Goal: Information Seeking & Learning: Learn about a topic

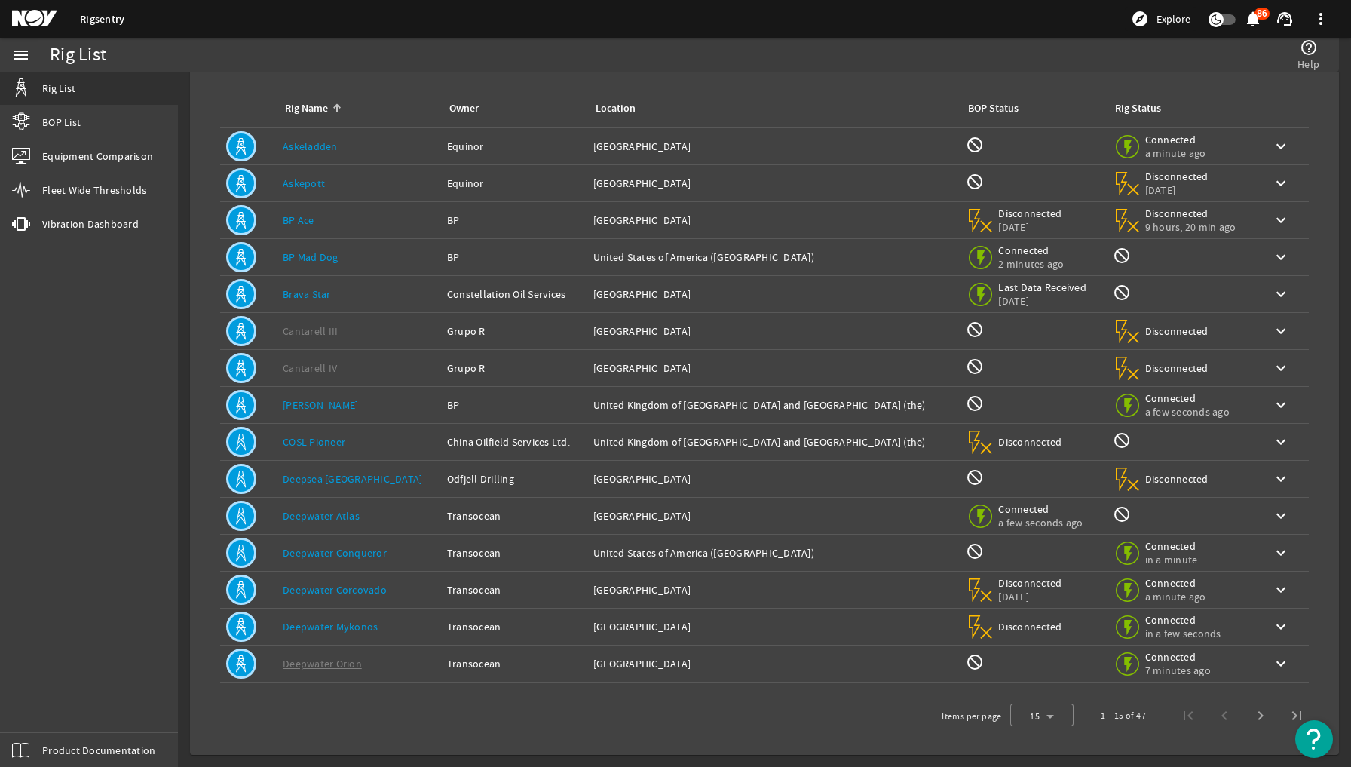
scroll to position [69, 0]
click at [1254, 709] on span "Next page" at bounding box center [1260, 715] width 36 height 36
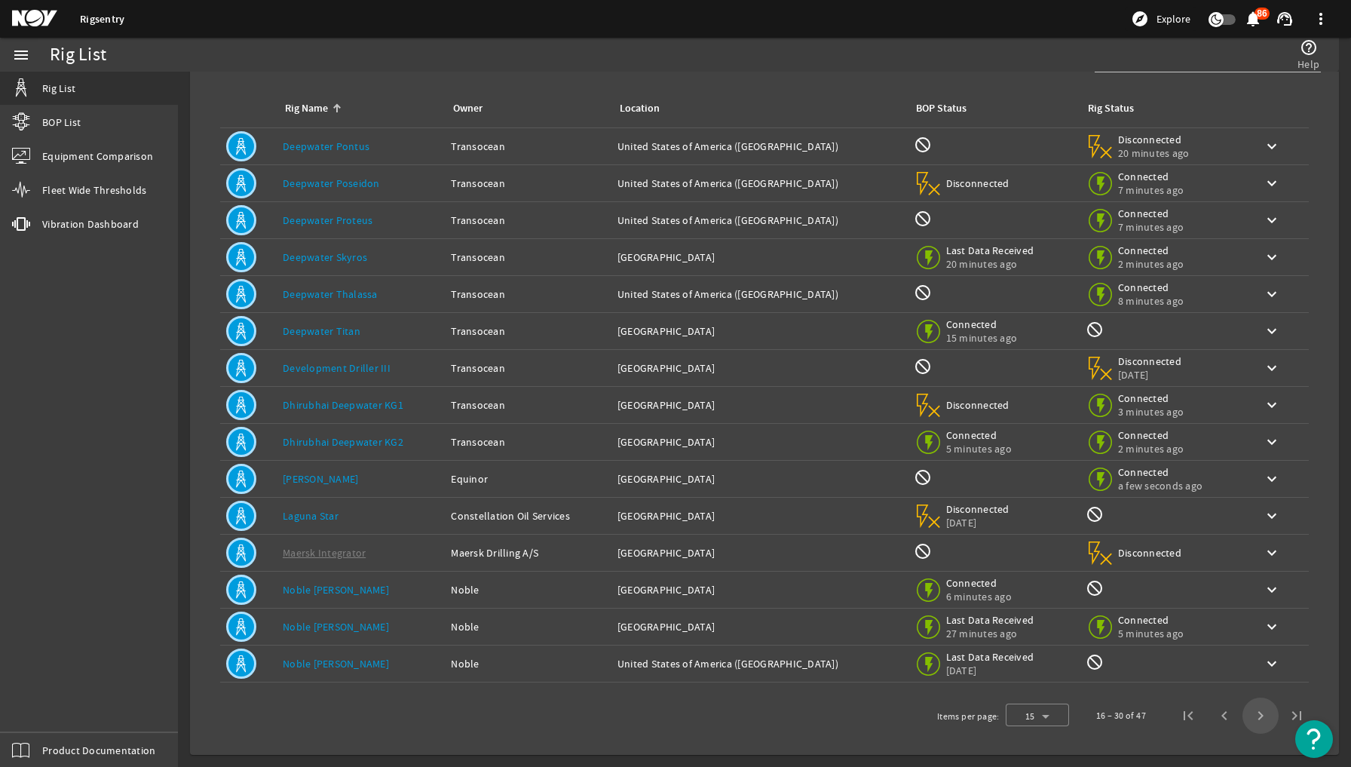
click at [1254, 710] on span "Next page" at bounding box center [1260, 715] width 36 height 36
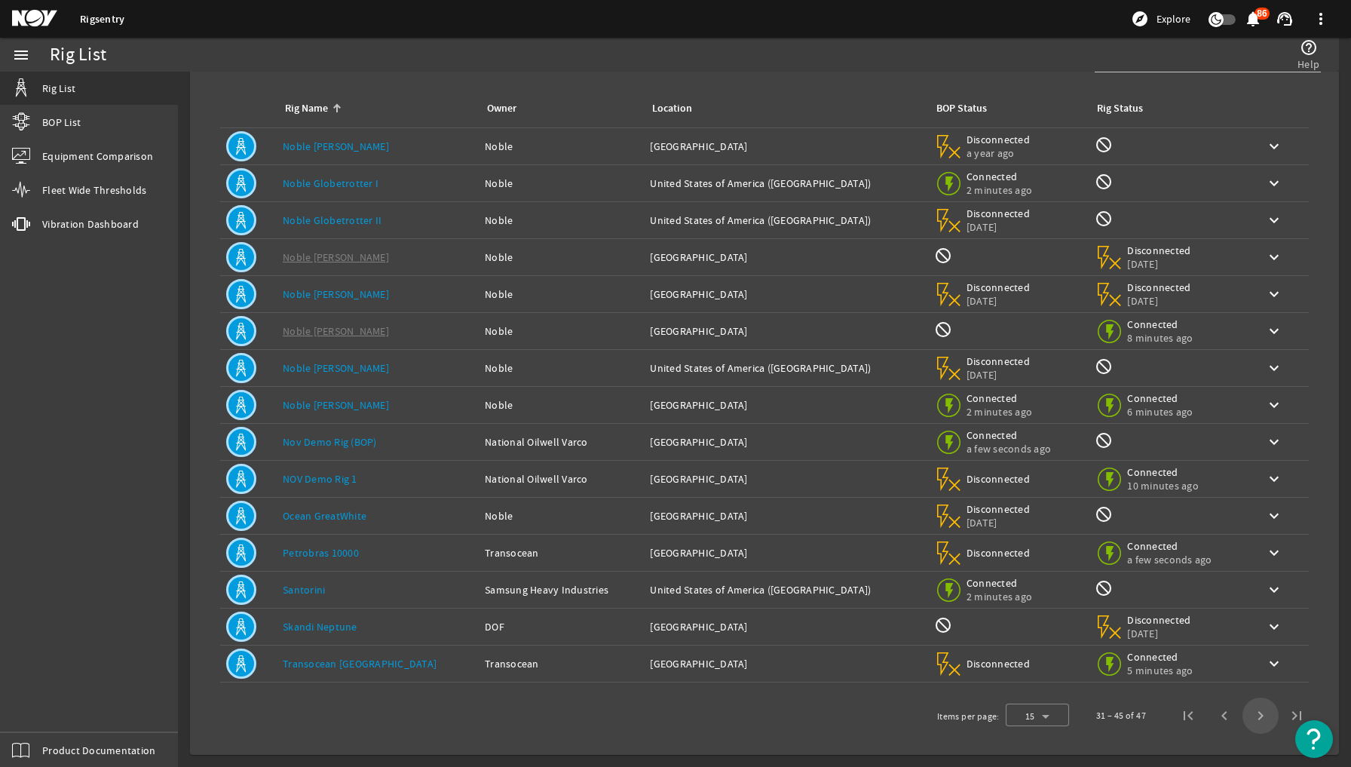
click at [1254, 710] on span "Next page" at bounding box center [1260, 715] width 36 height 36
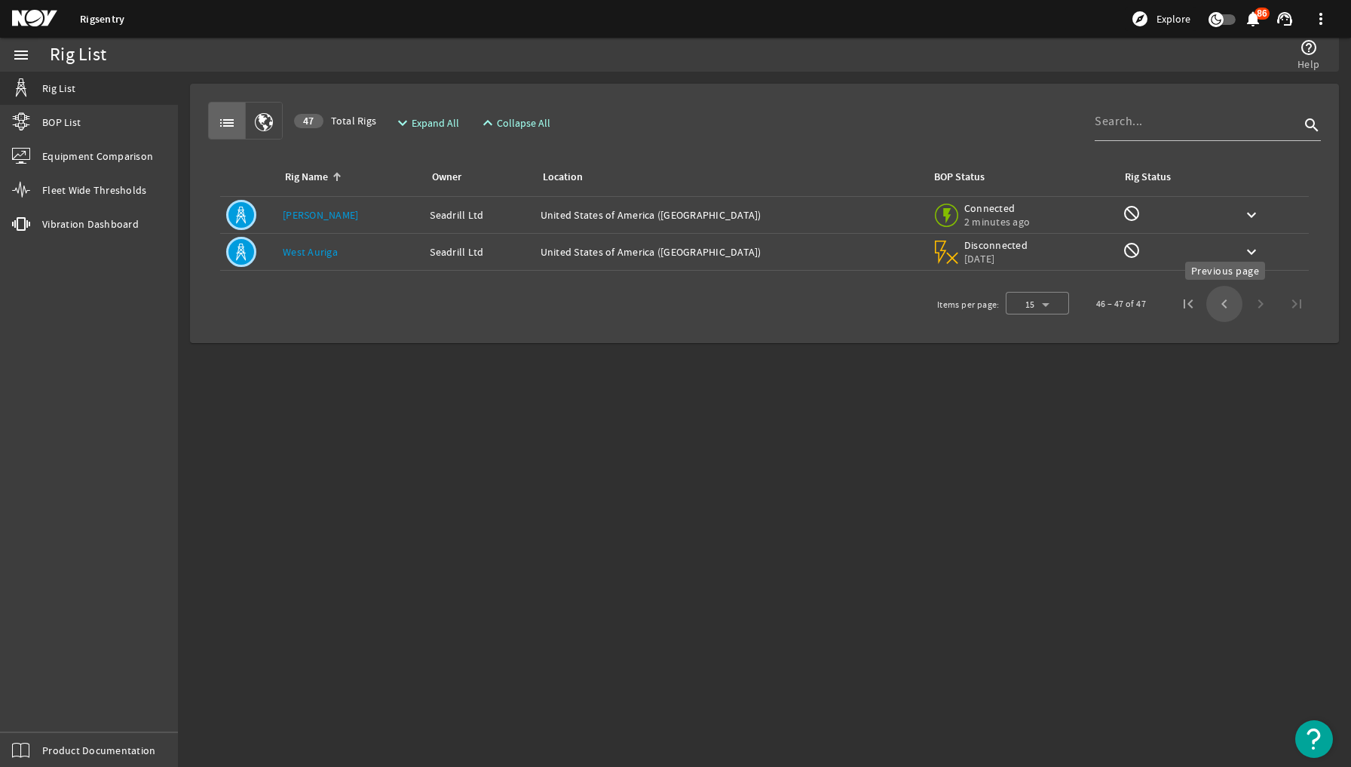
click at [1222, 305] on span "Previous page" at bounding box center [1224, 304] width 36 height 36
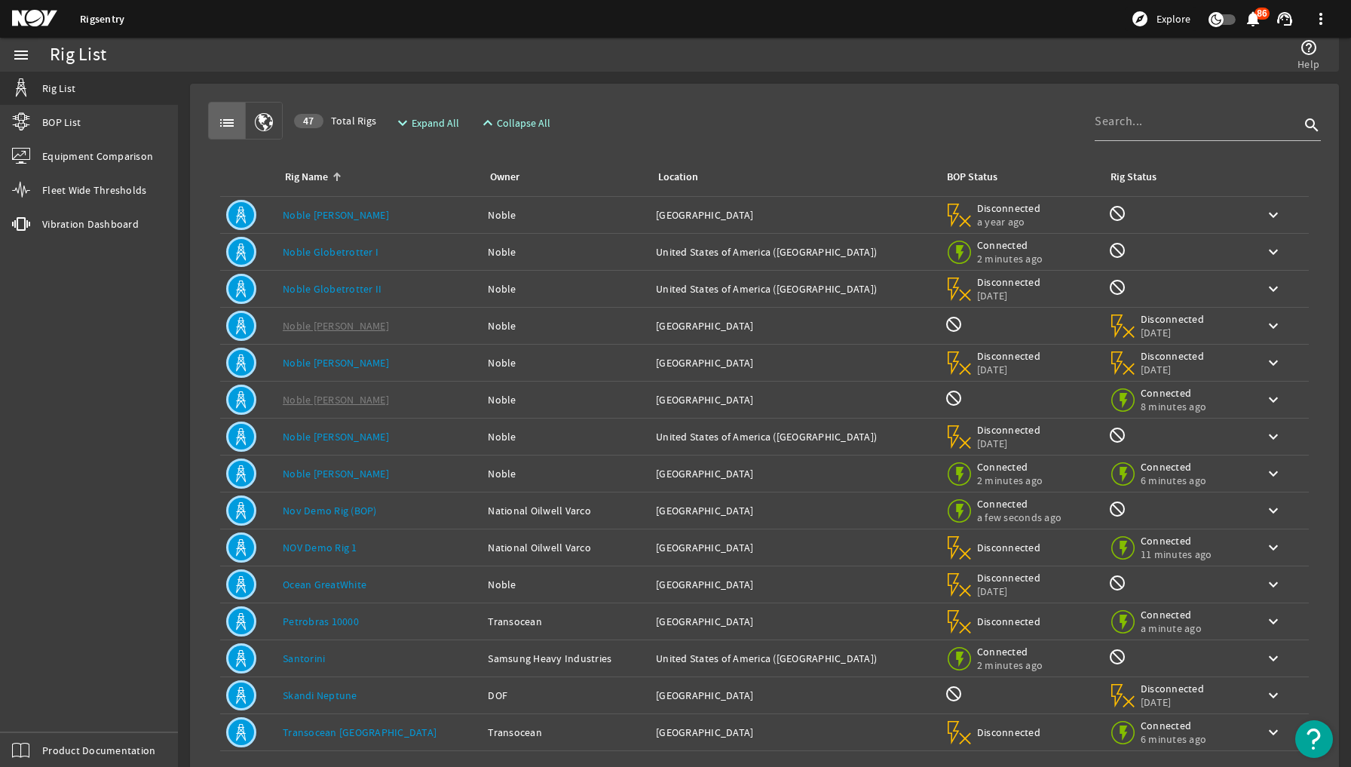
click at [1222, 305] on td "Rig Status: not_interested" at bounding box center [1175, 289] width 147 height 37
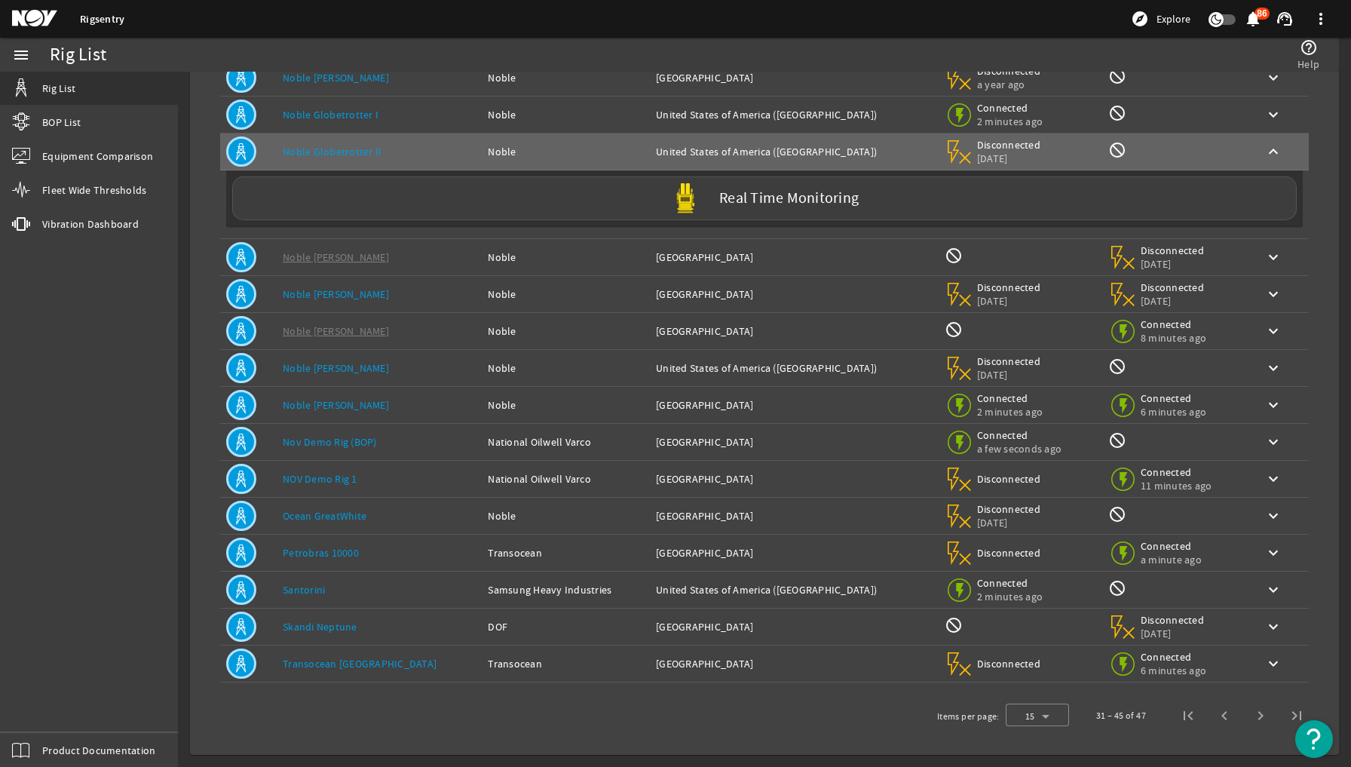
scroll to position [137, 0]
click at [1214, 716] on span "Previous page" at bounding box center [1224, 715] width 36 height 36
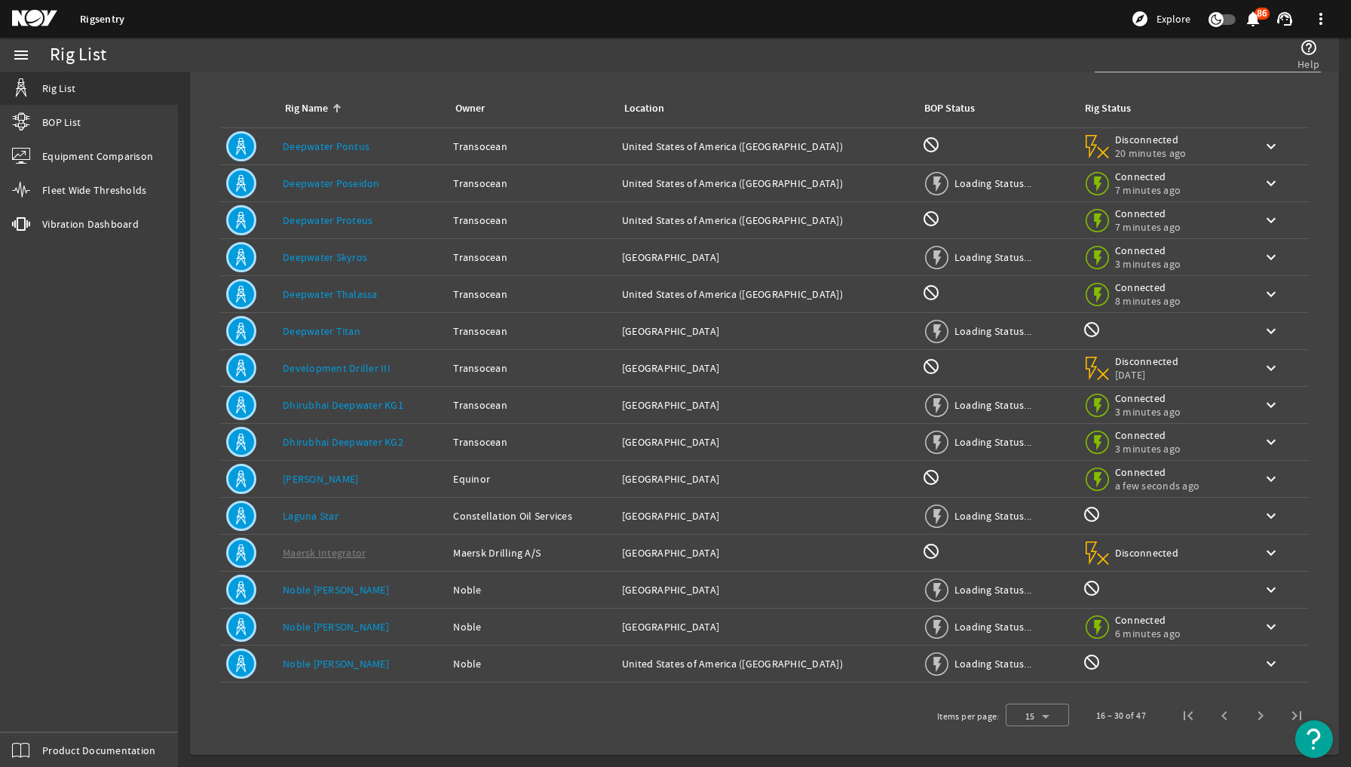
scroll to position [69, 0]
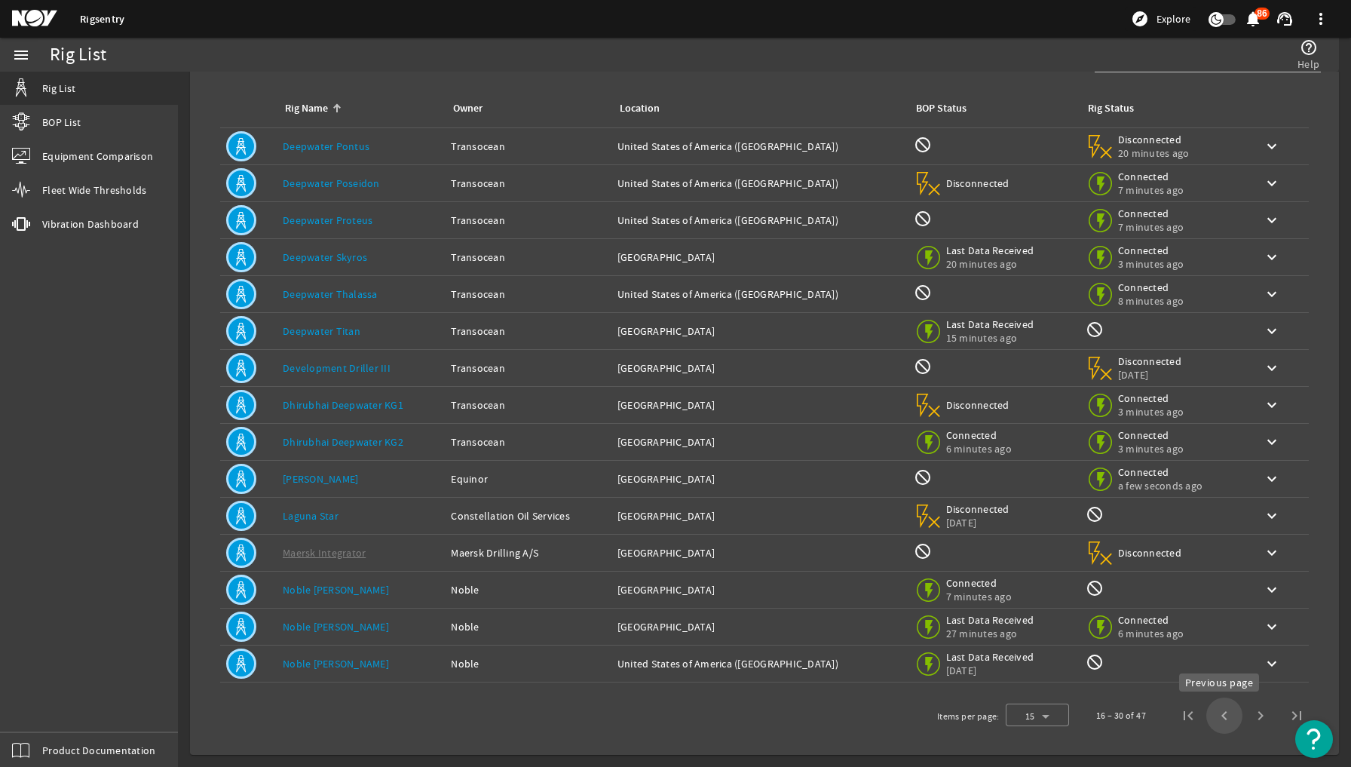
click at [1216, 711] on span "Previous page" at bounding box center [1224, 715] width 36 height 36
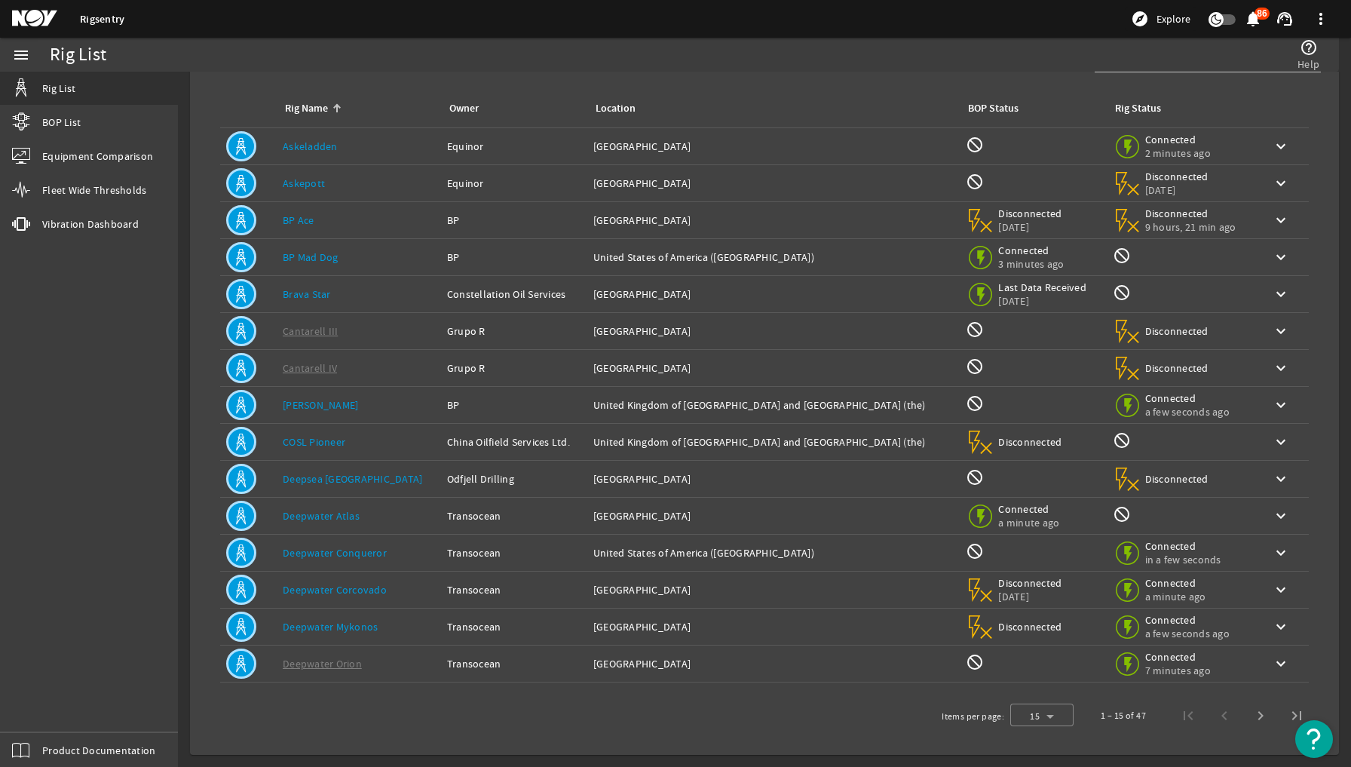
click at [302, 513] on link "Deepwater Atlas" at bounding box center [321, 516] width 77 height 14
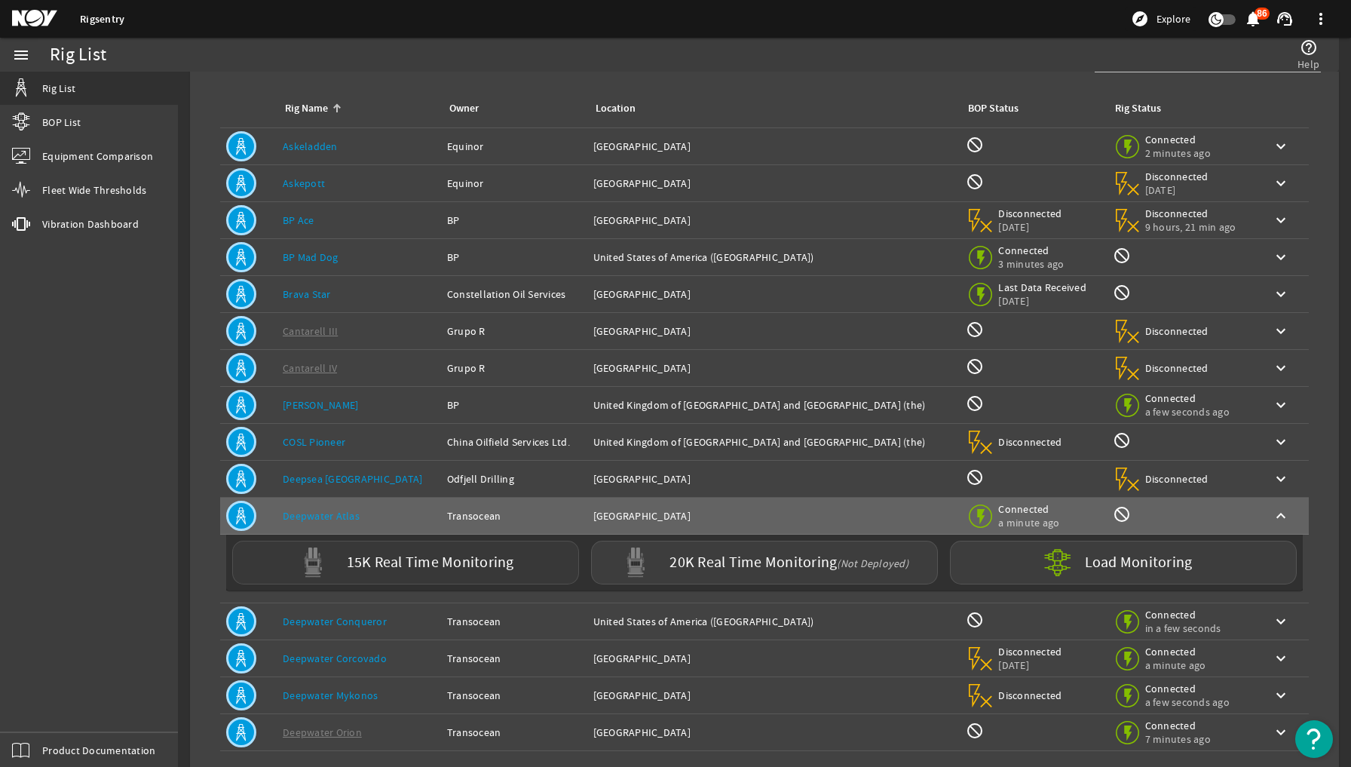
click at [423, 567] on label "15K Real Time Monitoring" at bounding box center [430, 563] width 167 height 16
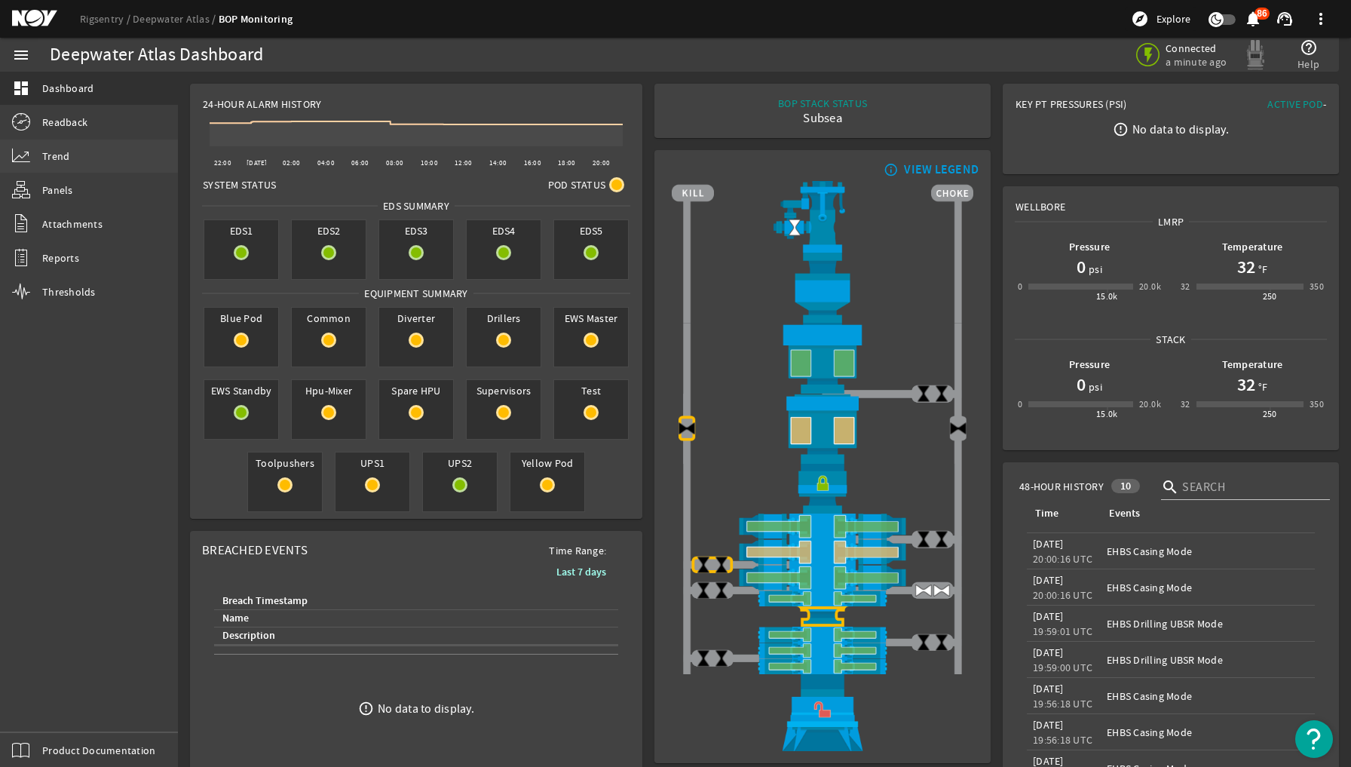
click at [57, 155] on span "Trend" at bounding box center [55, 155] width 27 height 15
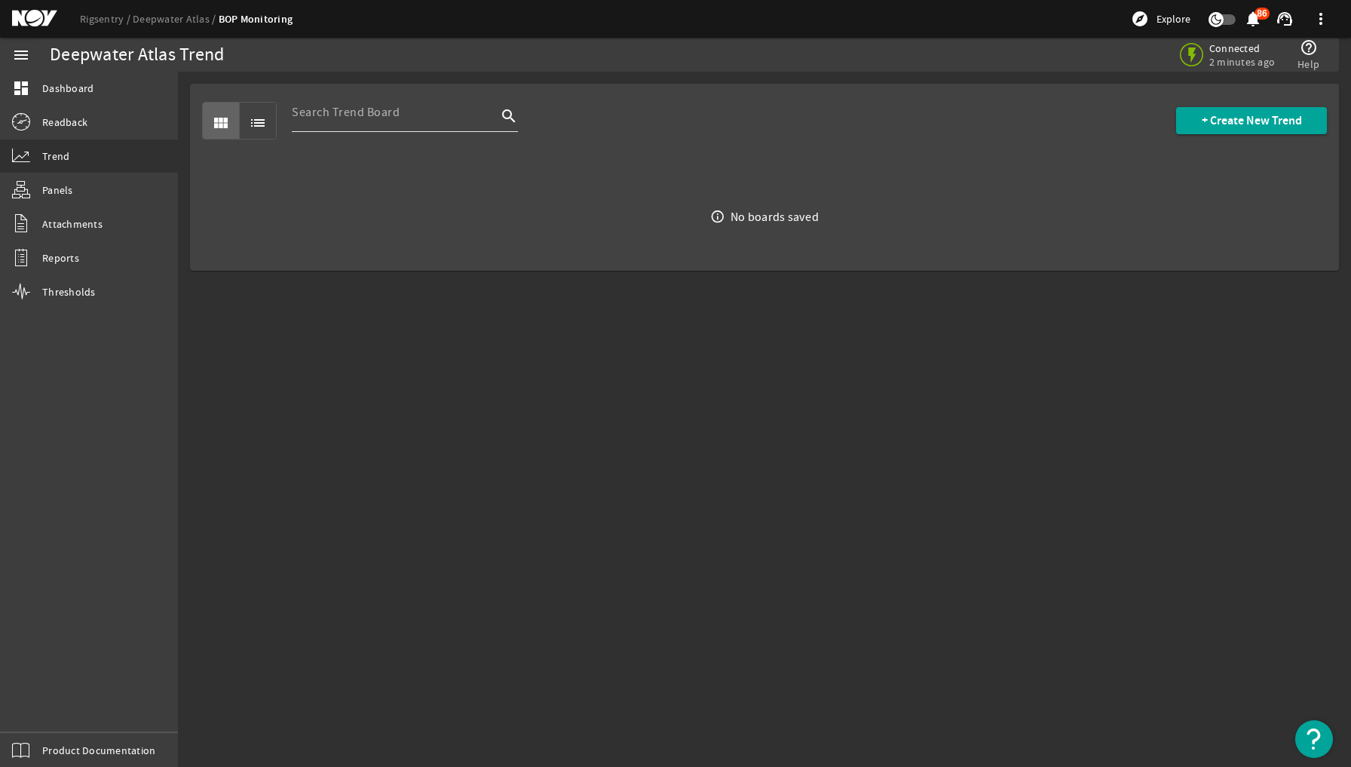
click at [329, 121] on div at bounding box center [394, 112] width 205 height 39
type input "p"
type input "pilot"
click at [310, 114] on input "pilot" at bounding box center [376, 112] width 169 height 18
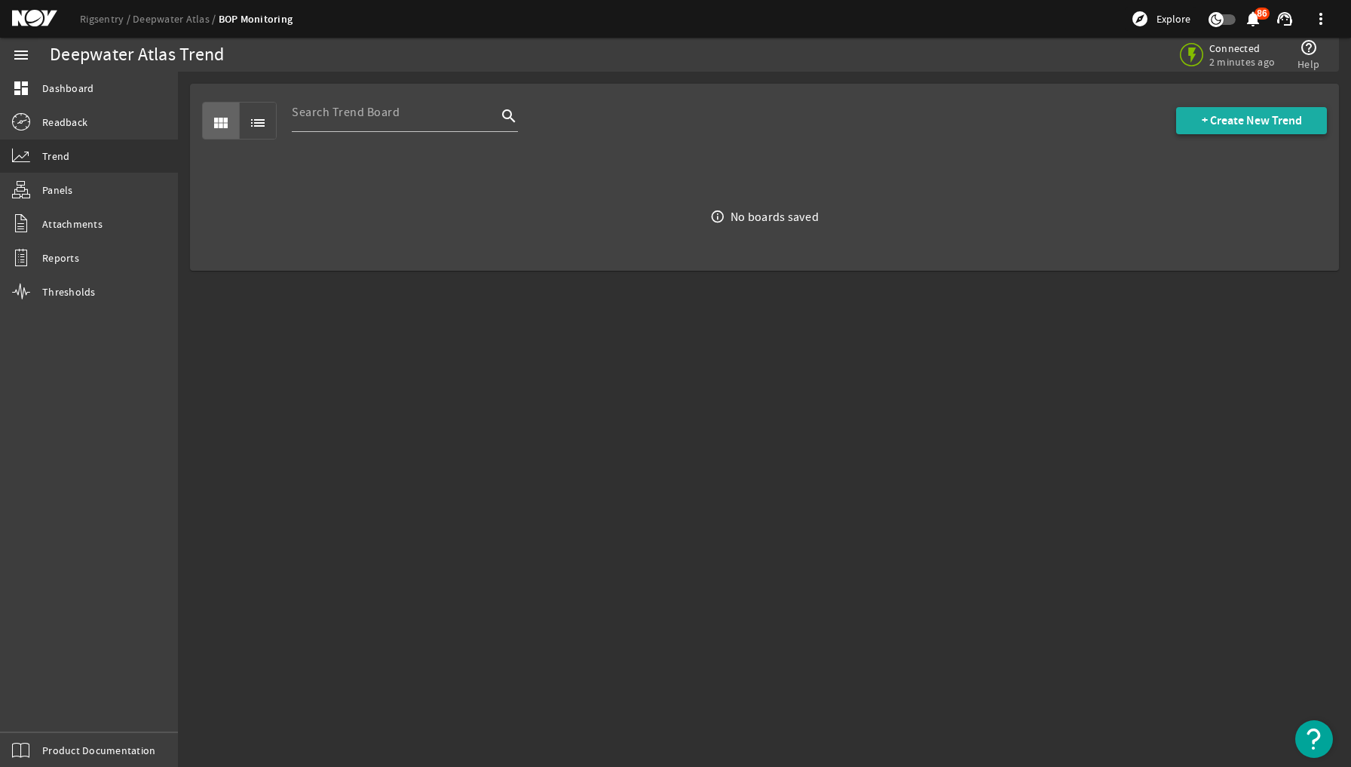
click at [1258, 127] on span "+ Create New Trend" at bounding box center [1252, 120] width 100 height 15
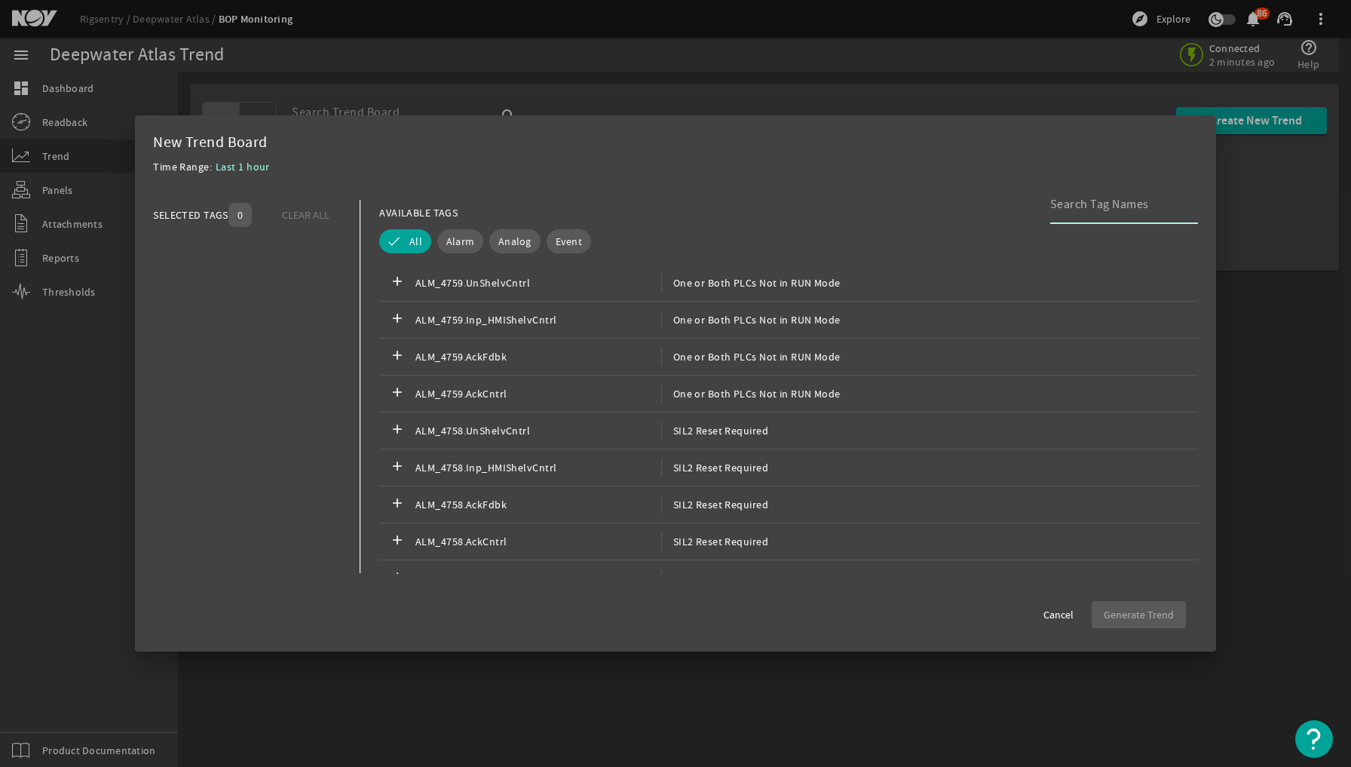
click at [1067, 208] on input at bounding box center [1118, 204] width 136 height 18
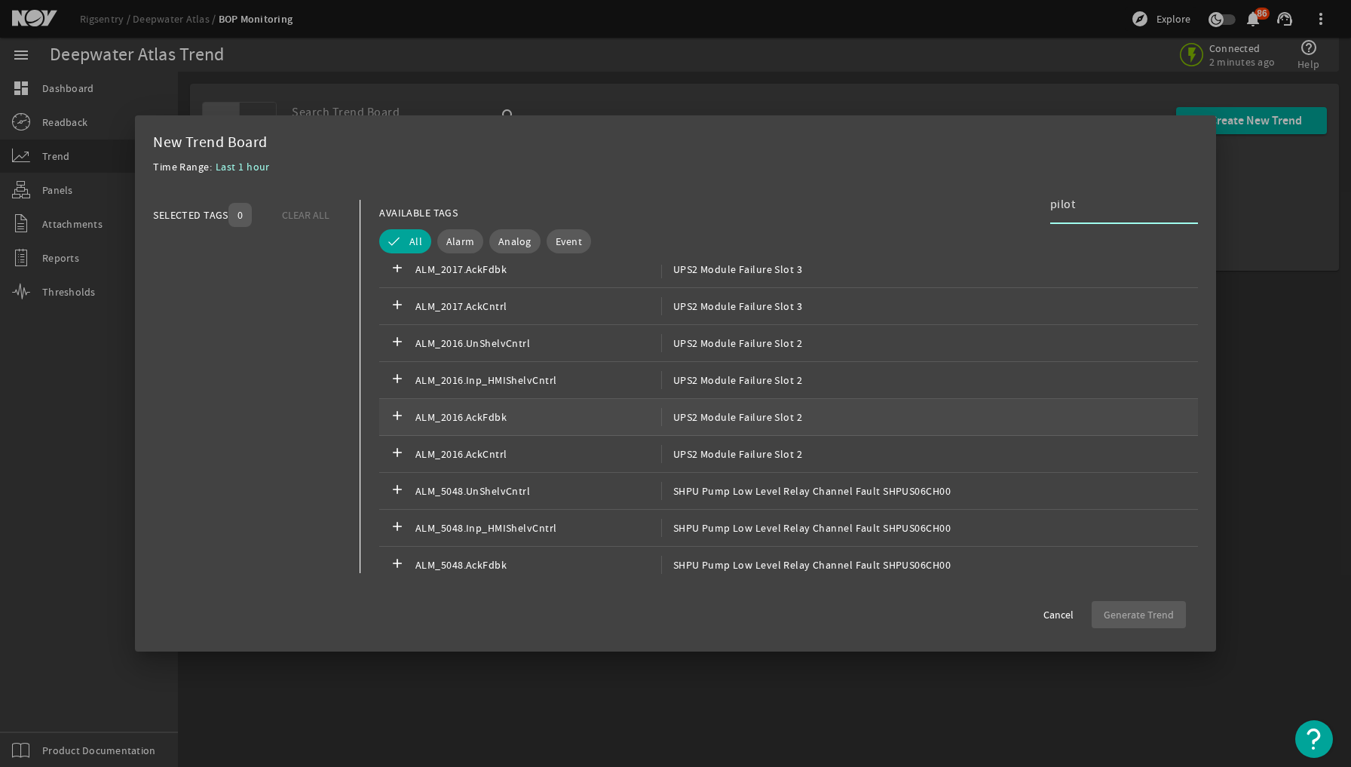
scroll to position [1774, 0]
click at [509, 243] on span "Analog" at bounding box center [514, 241] width 33 height 15
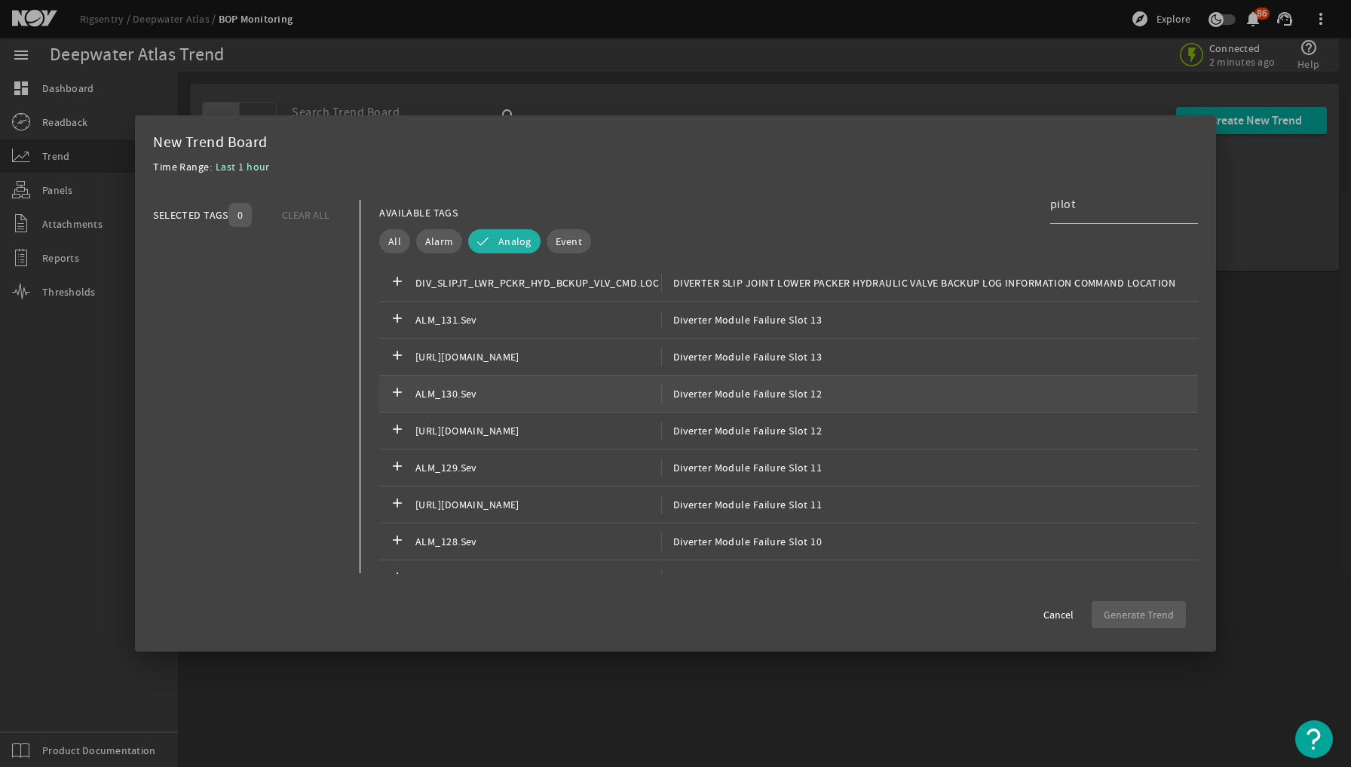
scroll to position [0, 0]
click at [1058, 204] on input "pilot" at bounding box center [1118, 204] width 136 height 18
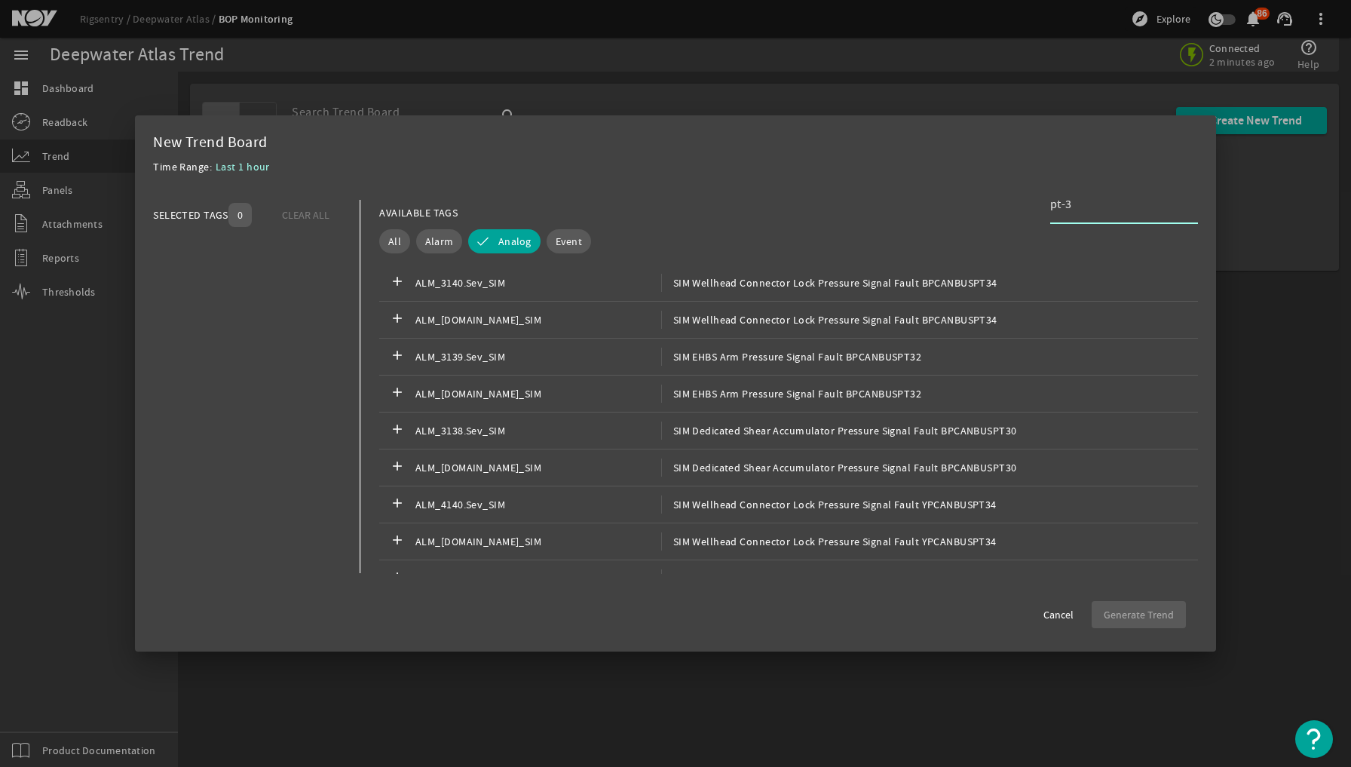
click at [1058, 201] on input "pt-3" at bounding box center [1118, 204] width 136 height 18
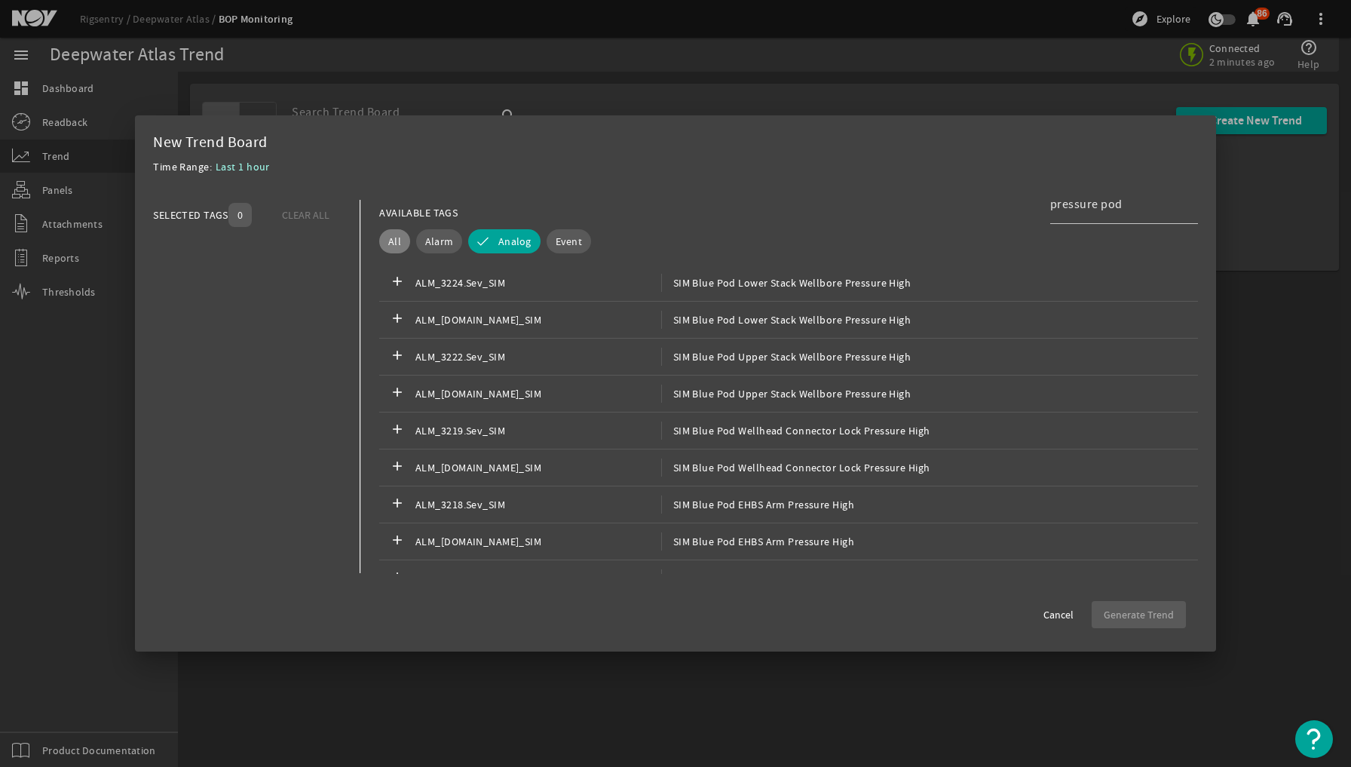
click at [389, 237] on span "All" at bounding box center [394, 241] width 13 height 15
click at [1110, 207] on input "pressure pod" at bounding box center [1118, 204] width 136 height 18
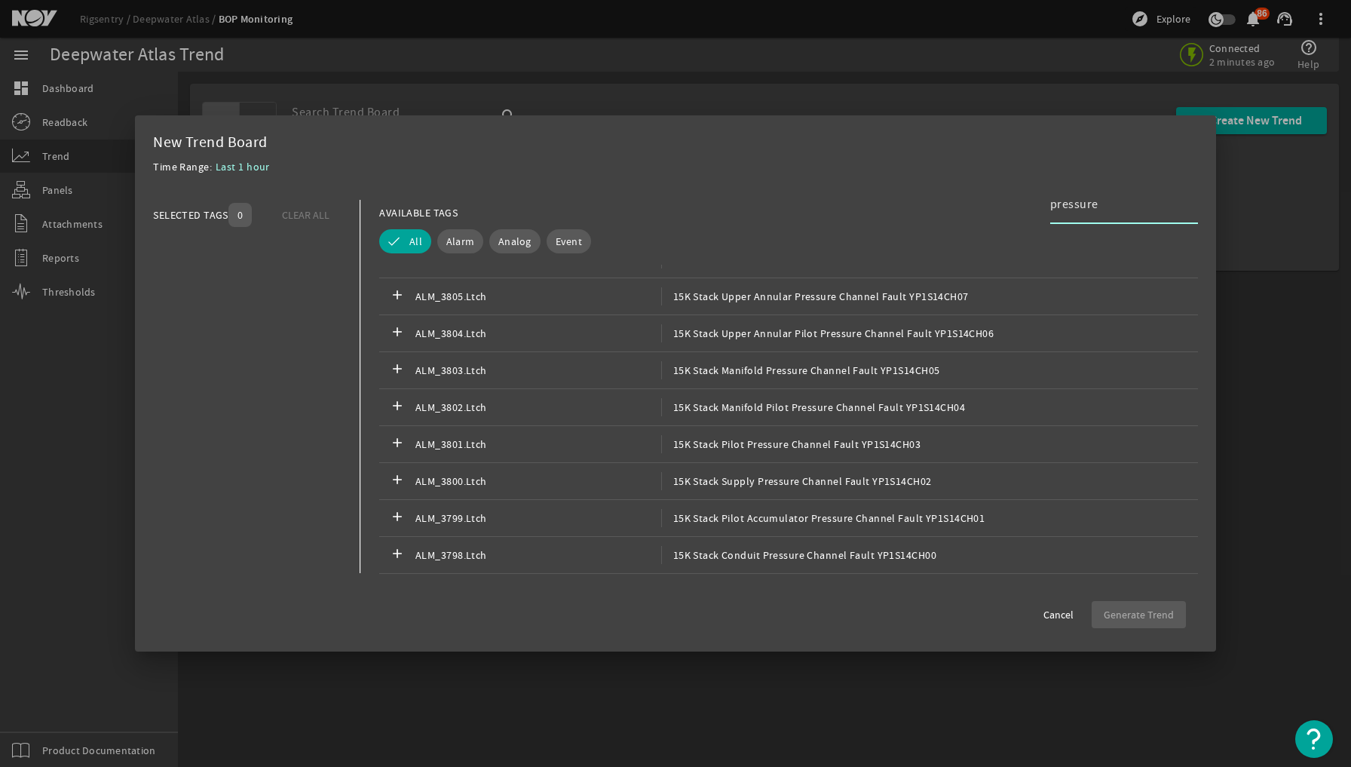
scroll to position [21209, 0]
click at [509, 237] on span "Analog" at bounding box center [514, 241] width 33 height 15
click at [1064, 208] on input "pressure" at bounding box center [1118, 204] width 136 height 18
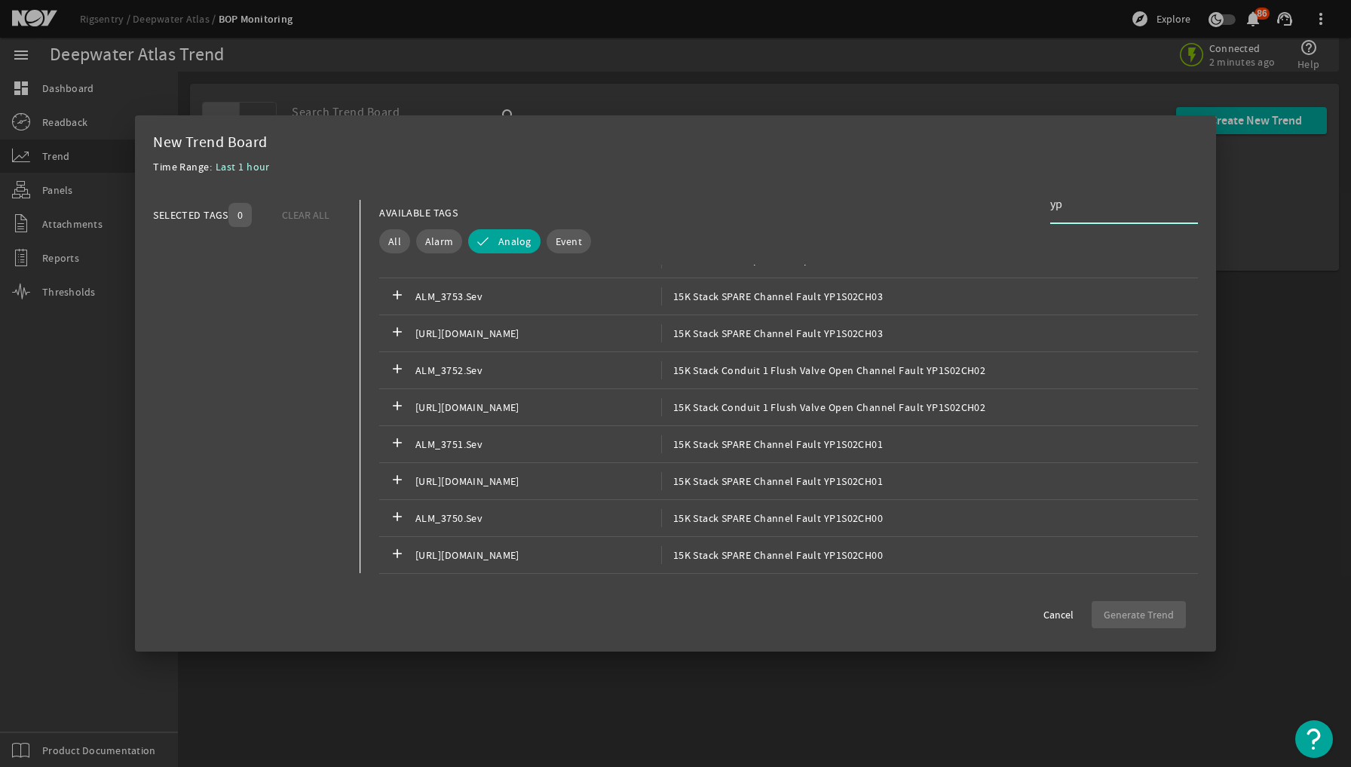
scroll to position [8379, 0]
click at [1055, 204] on input "yp" at bounding box center [1118, 204] width 136 height 18
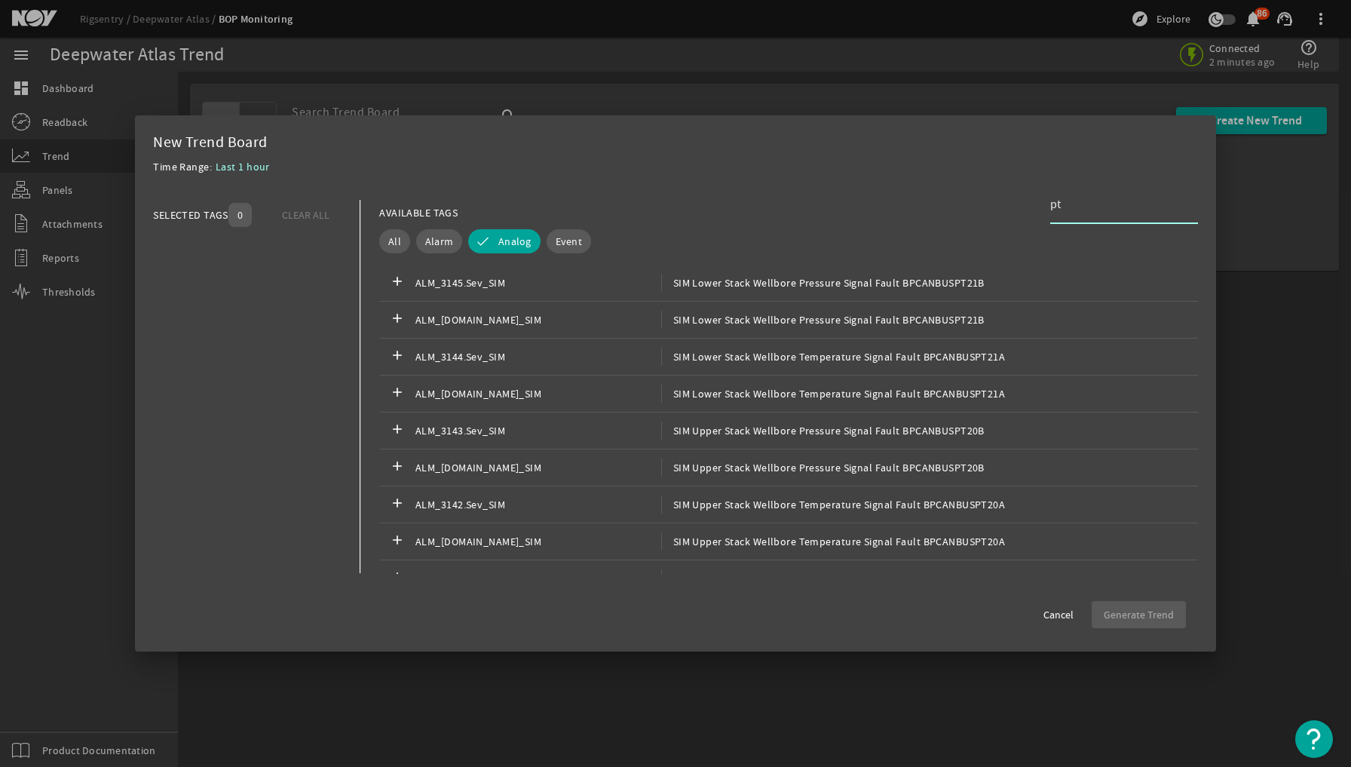
scroll to position [0, 0]
click at [577, 237] on span "Event" at bounding box center [569, 241] width 26 height 15
click at [577, 237] on span "Event" at bounding box center [590, 241] width 26 height 15
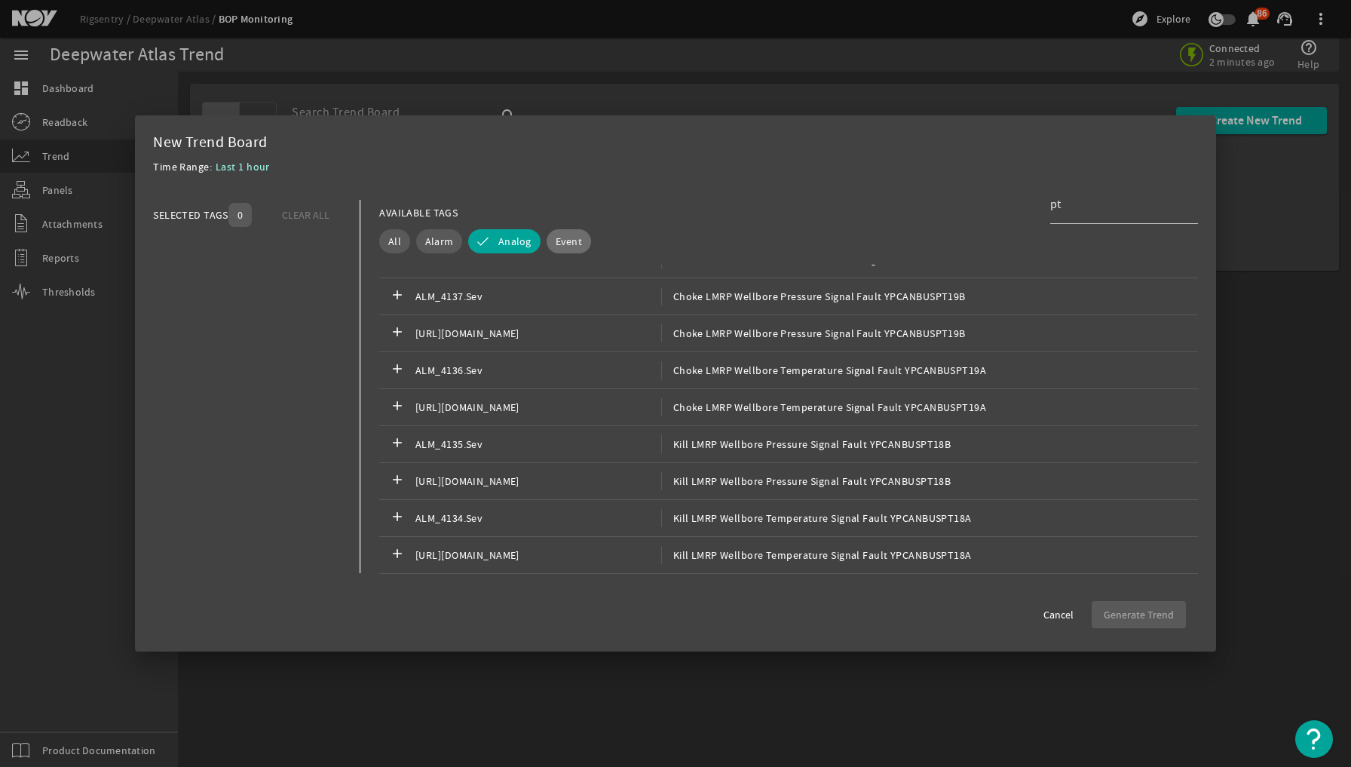
scroll to position [2265, 0]
click at [394, 235] on span "All" at bounding box center [394, 241] width 13 height 15
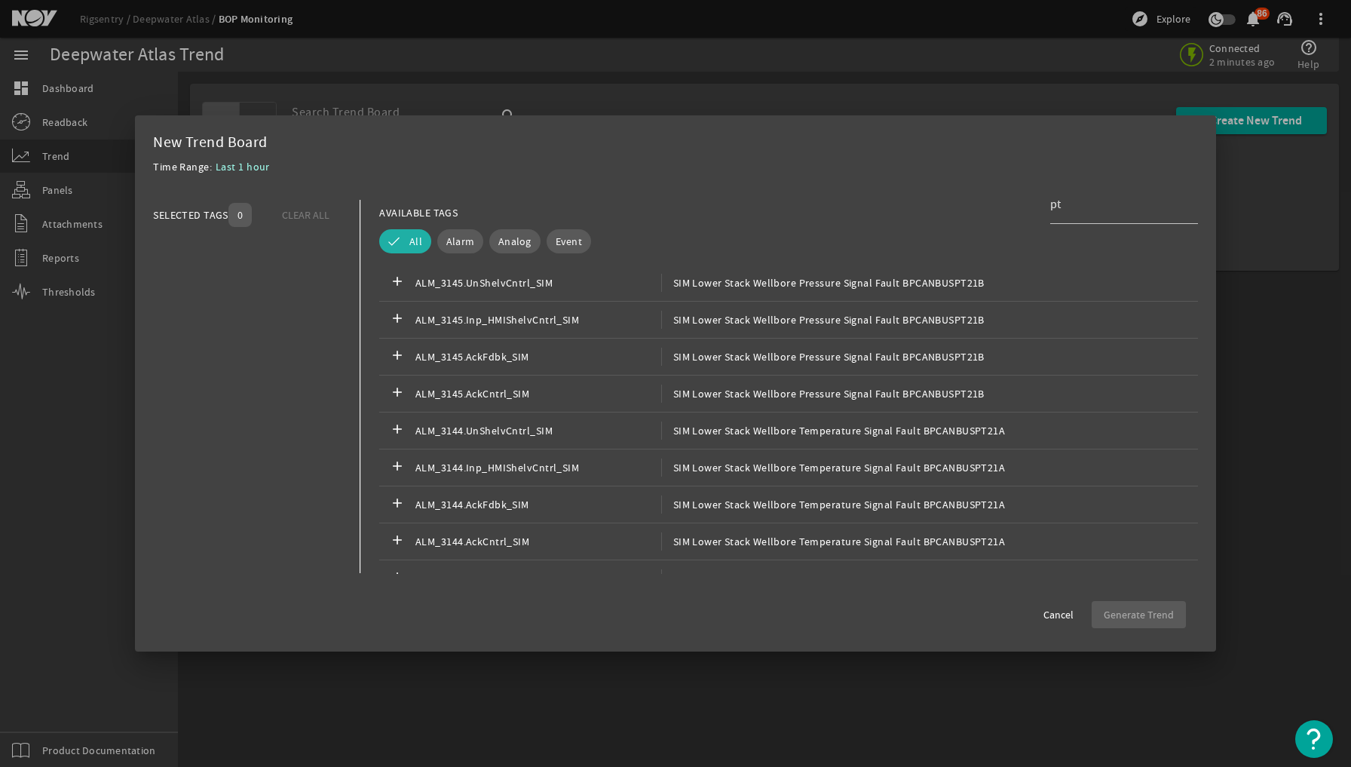
scroll to position [0, 0]
click at [1058, 205] on input "pt" at bounding box center [1118, 204] width 136 height 18
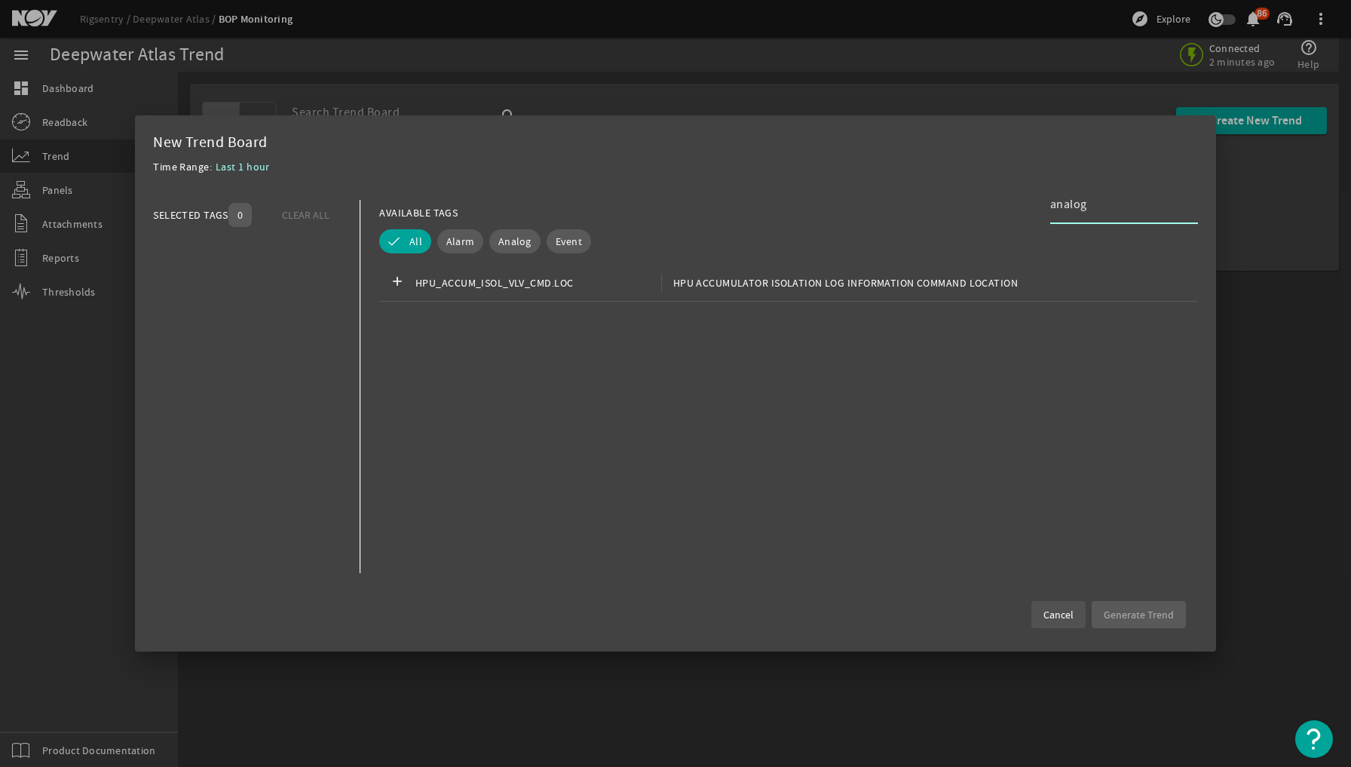
type input "analog"
click at [1048, 617] on span "Cancel" at bounding box center [1058, 614] width 30 height 15
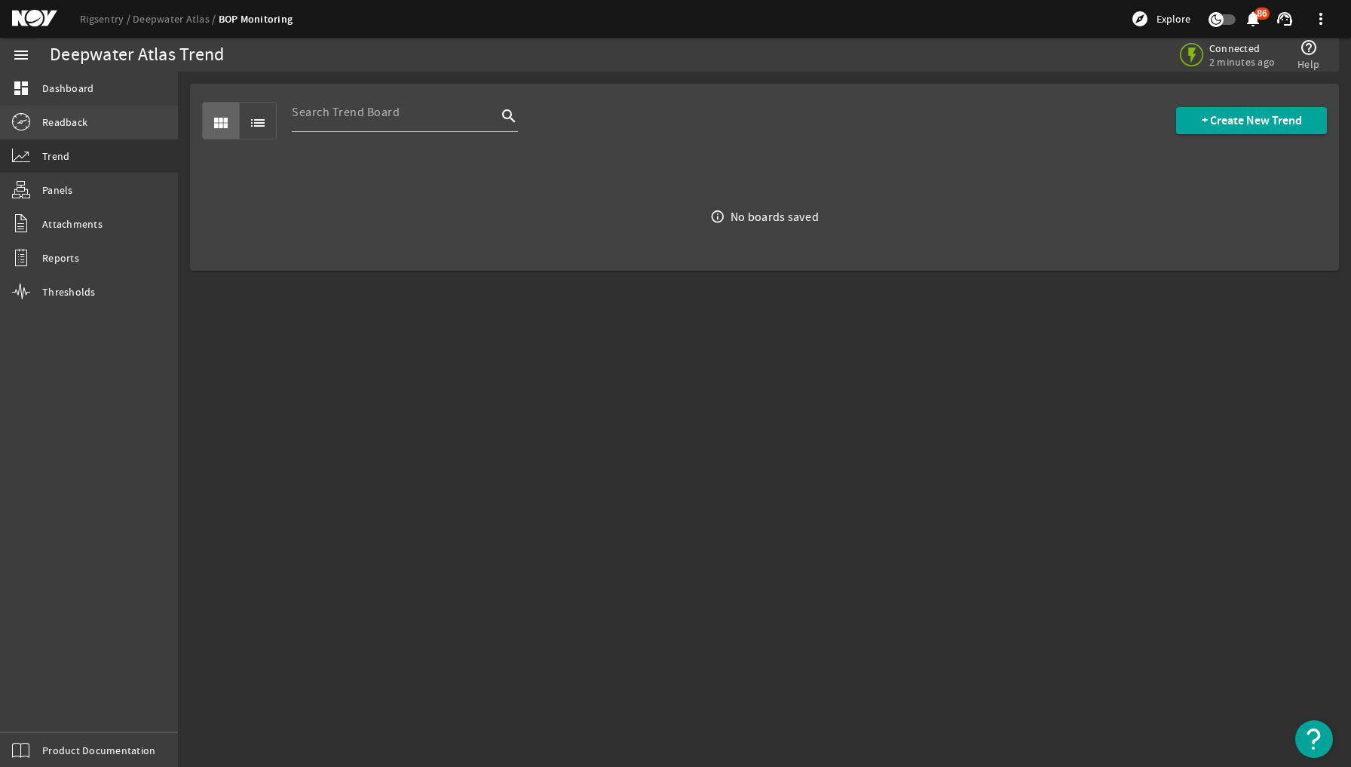
click at [72, 116] on span "Readback" at bounding box center [64, 122] width 45 height 15
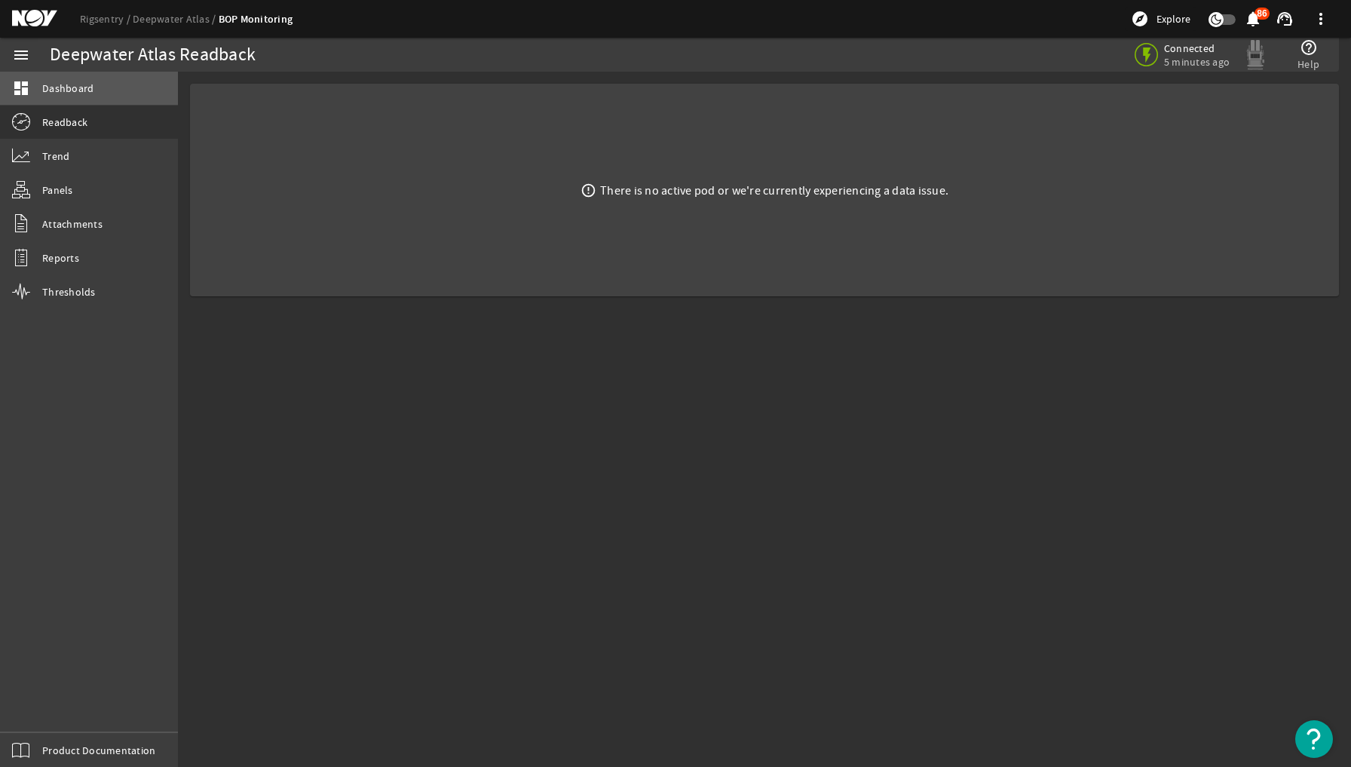
click at [68, 88] on span "Dashboard" at bounding box center [67, 88] width 51 height 15
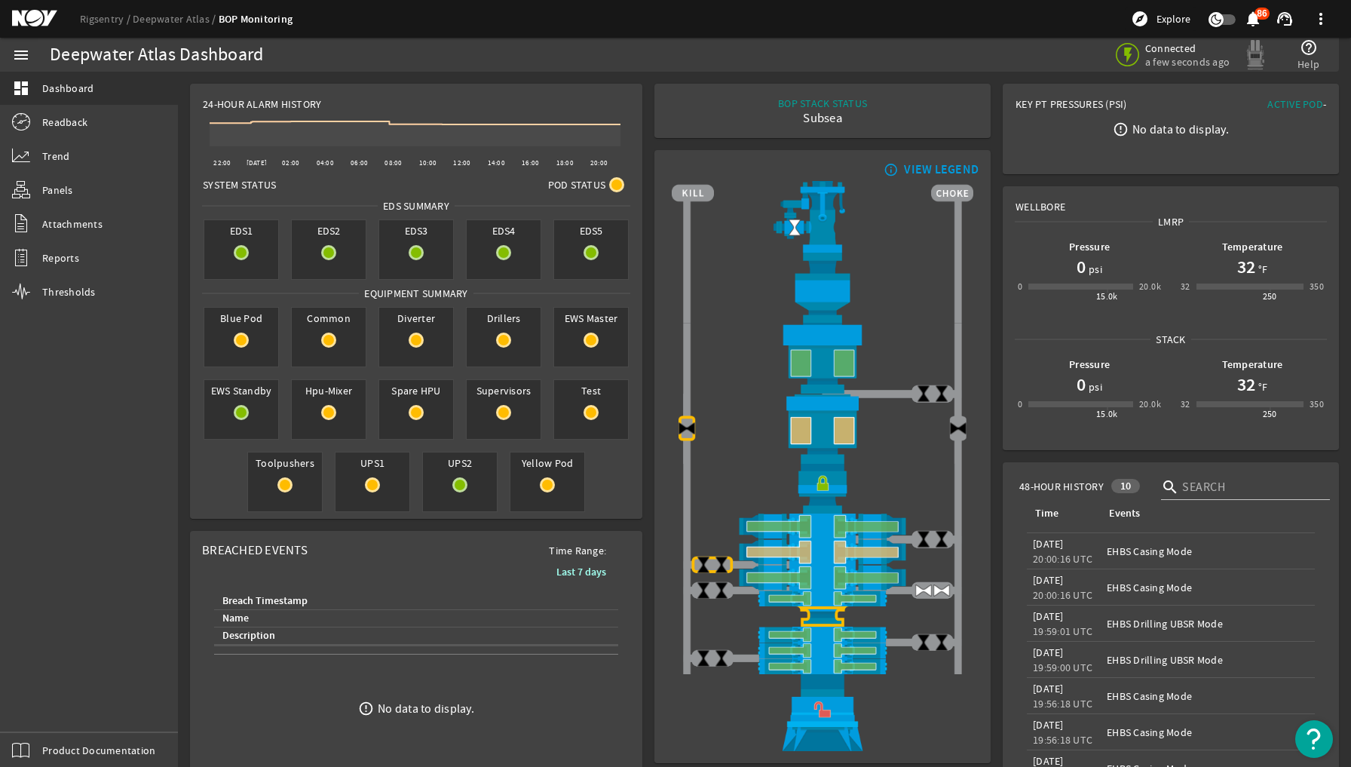
click at [1254, 59] on img at bounding box center [1255, 55] width 30 height 30
click at [1290, 99] on span "Active Pod" at bounding box center [1295, 104] width 56 height 14
click at [1287, 108] on span "Active Pod" at bounding box center [1295, 104] width 56 height 14
click at [65, 119] on span "Readback" at bounding box center [64, 122] width 45 height 15
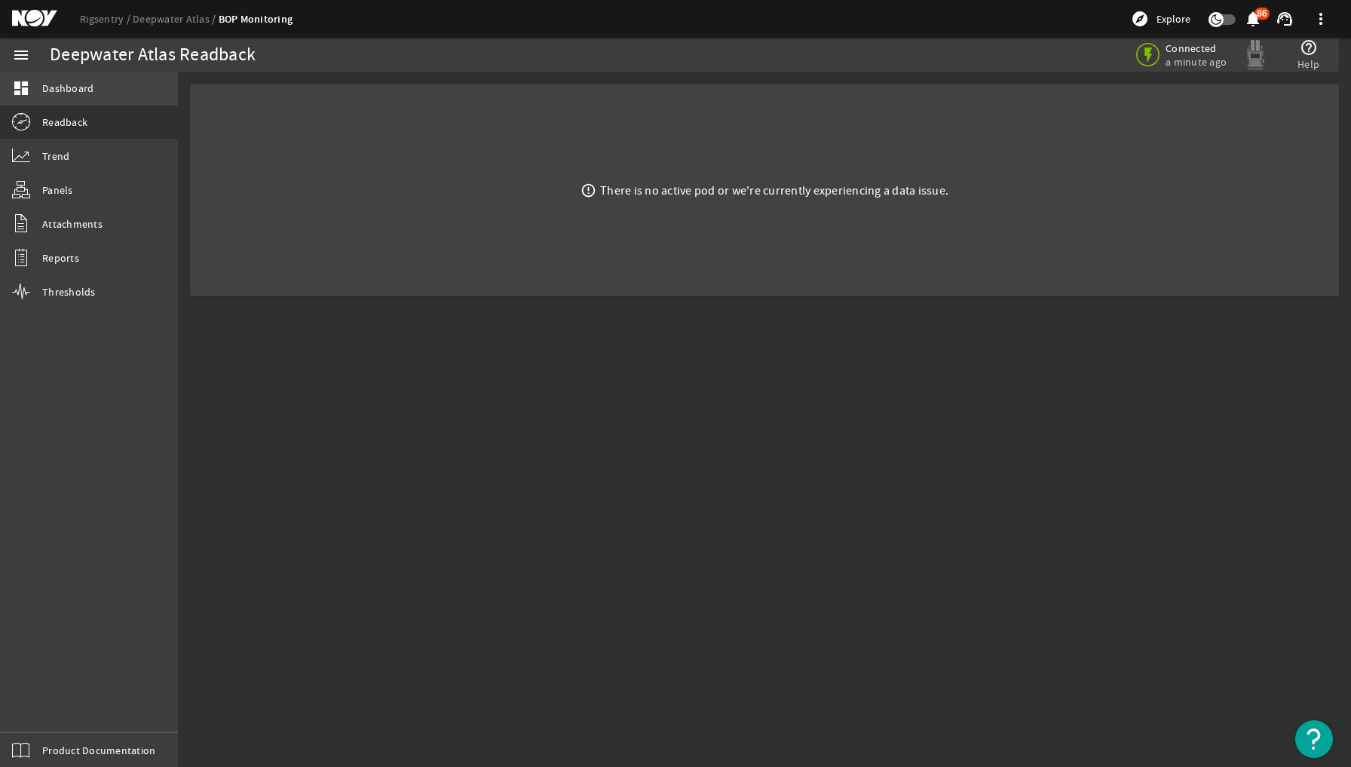
click at [67, 85] on span "Dashboard" at bounding box center [67, 88] width 51 height 15
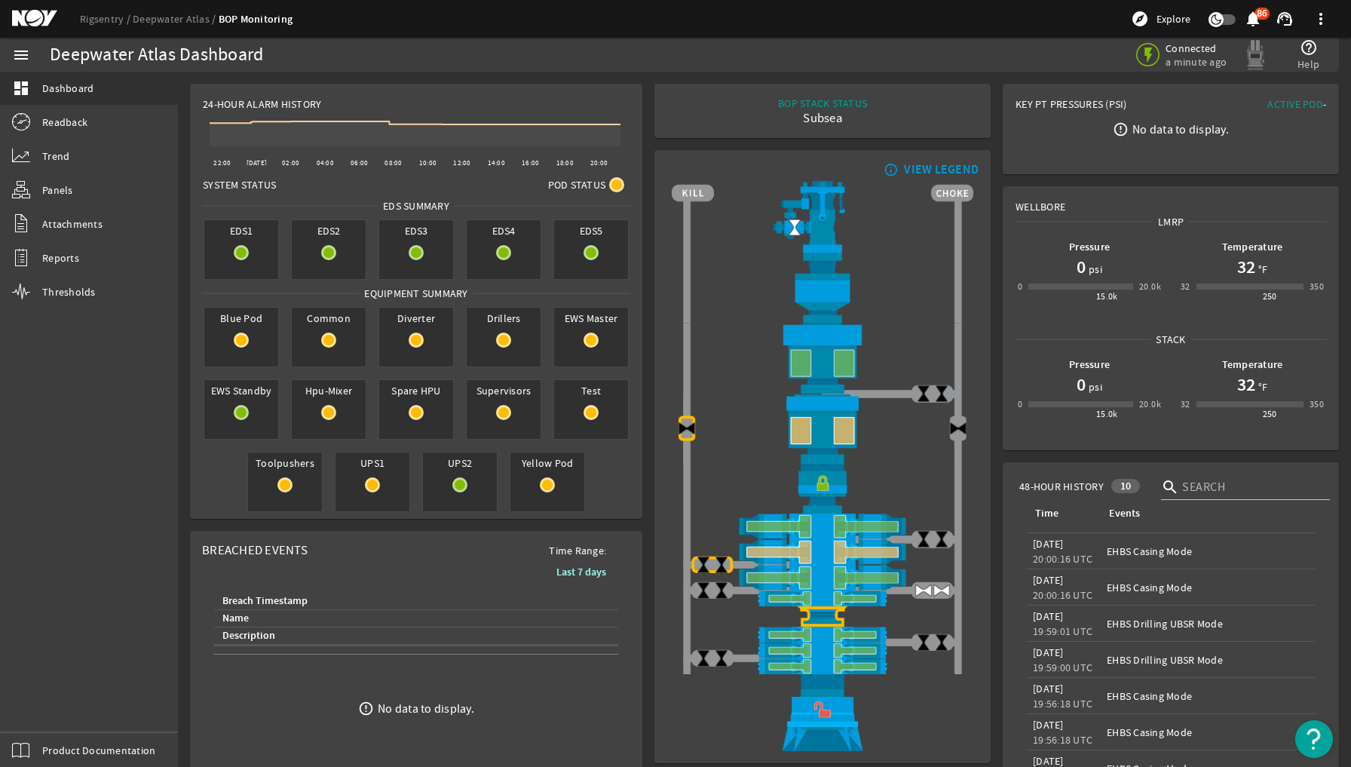
click at [12, 55] on mat-icon "menu" at bounding box center [21, 55] width 18 height 18
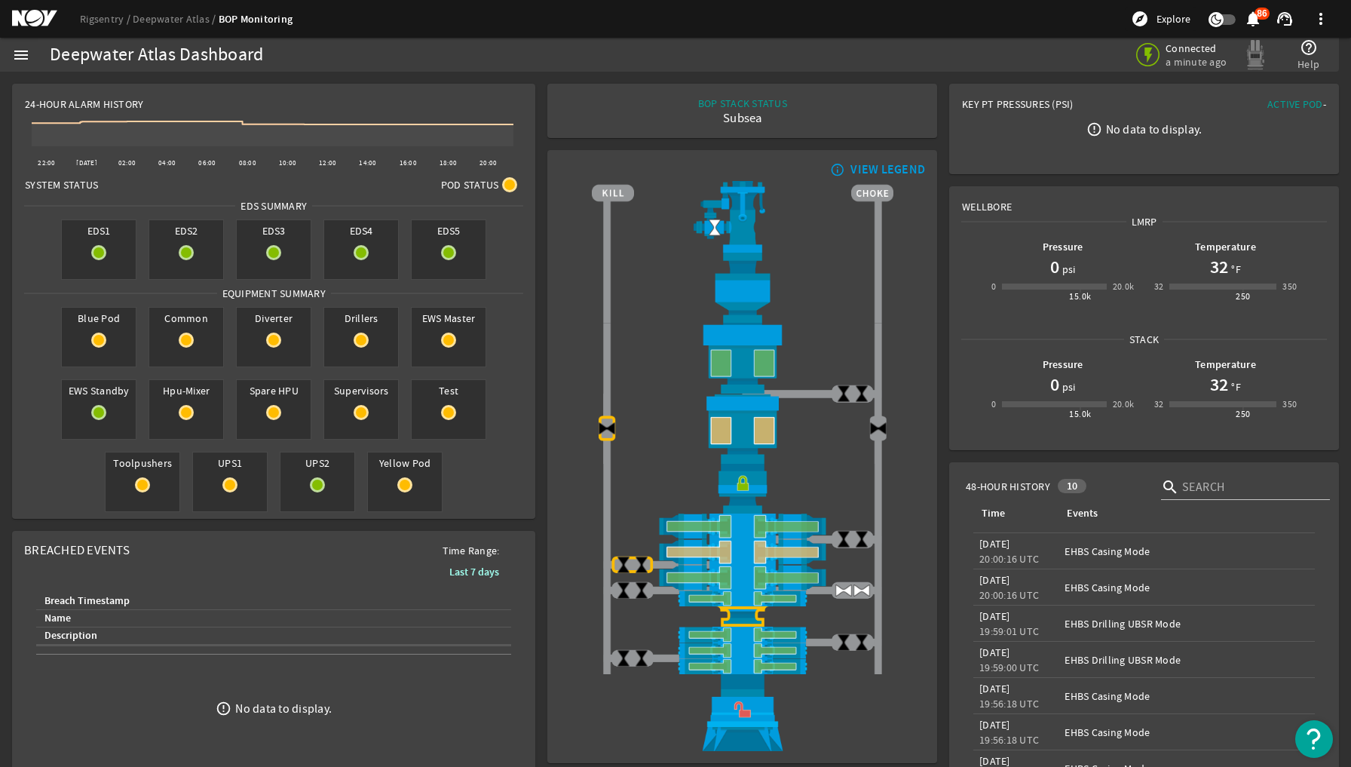
click at [12, 55] on mat-icon "menu" at bounding box center [21, 55] width 18 height 18
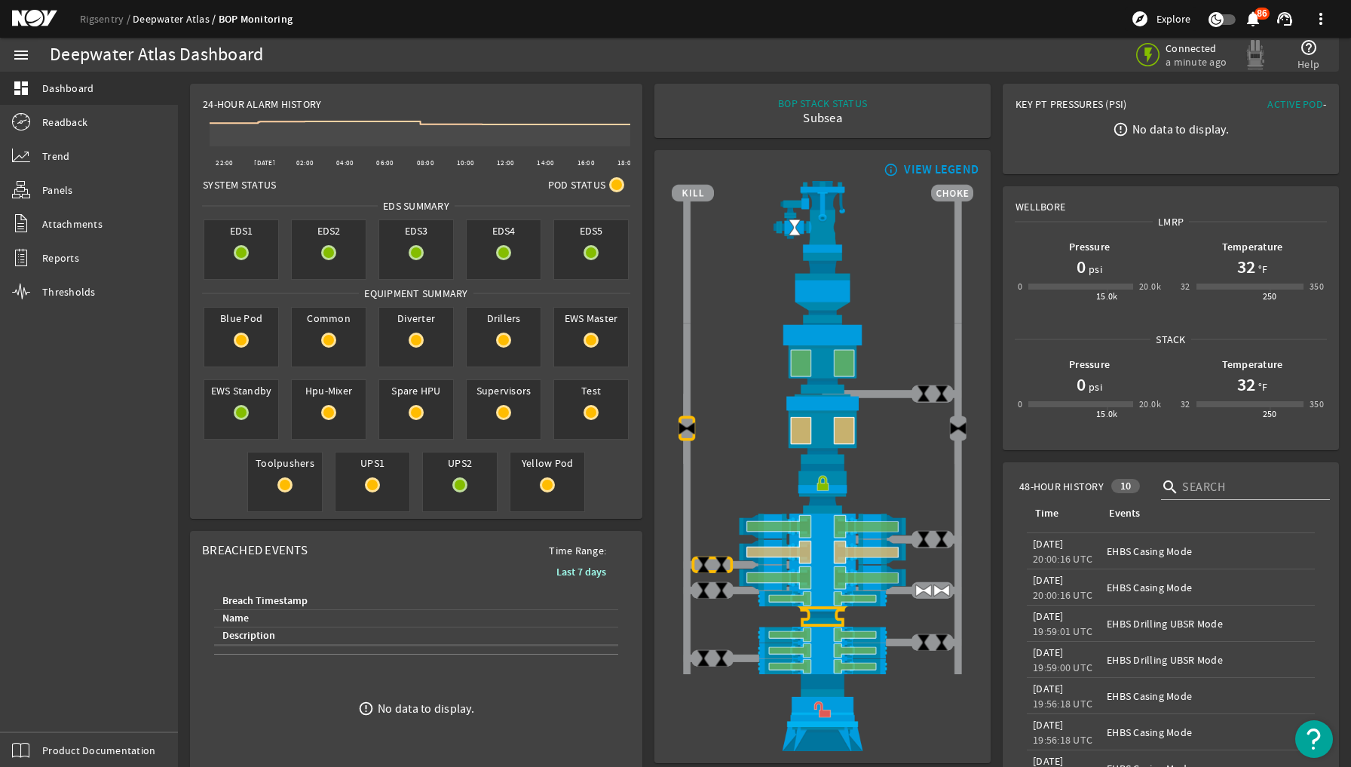
click at [157, 17] on link "Deepwater Atlas" at bounding box center [176, 19] width 86 height 14
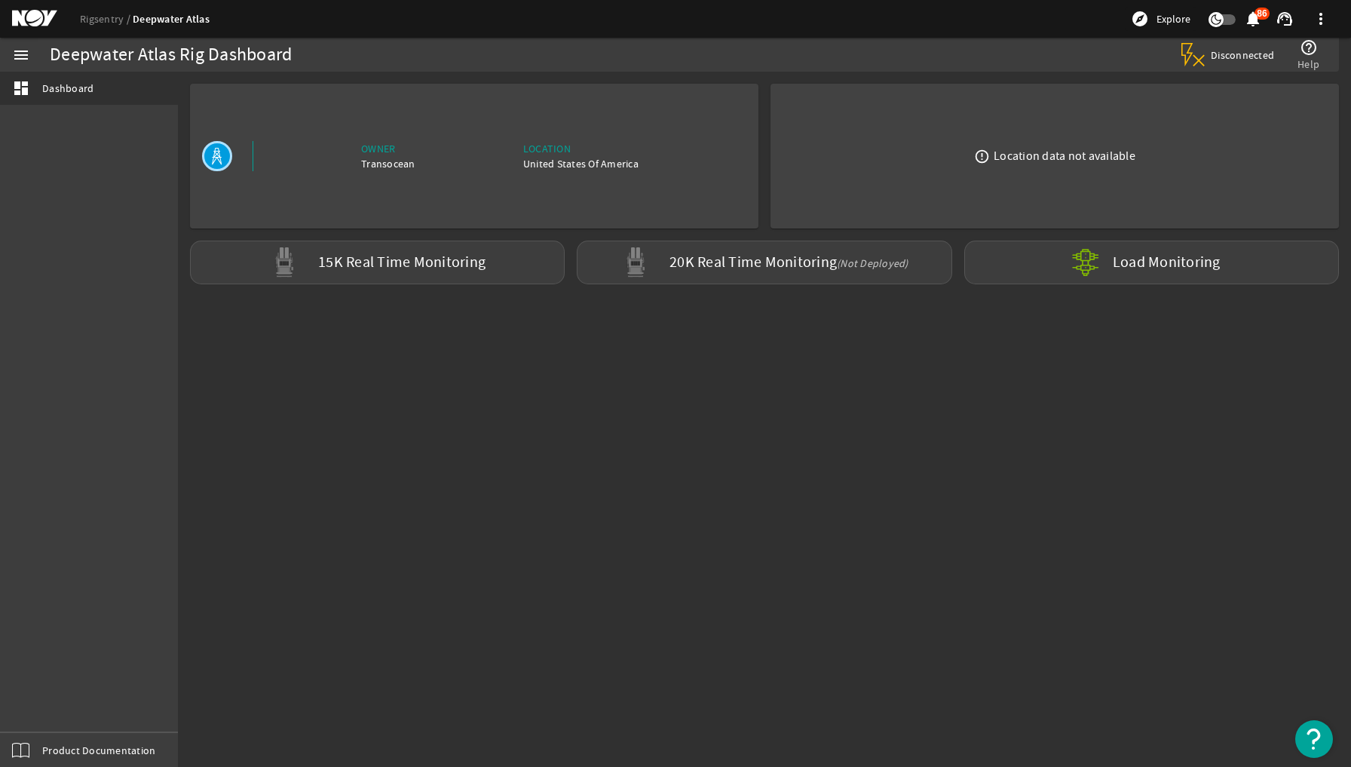
click at [929, 135] on div "error_outline Location data not available" at bounding box center [1054, 156] width 544 height 121
click at [603, 145] on div "Location" at bounding box center [580, 148] width 115 height 15
click at [338, 268] on label "15K Real Time Monitoring" at bounding box center [401, 263] width 167 height 16
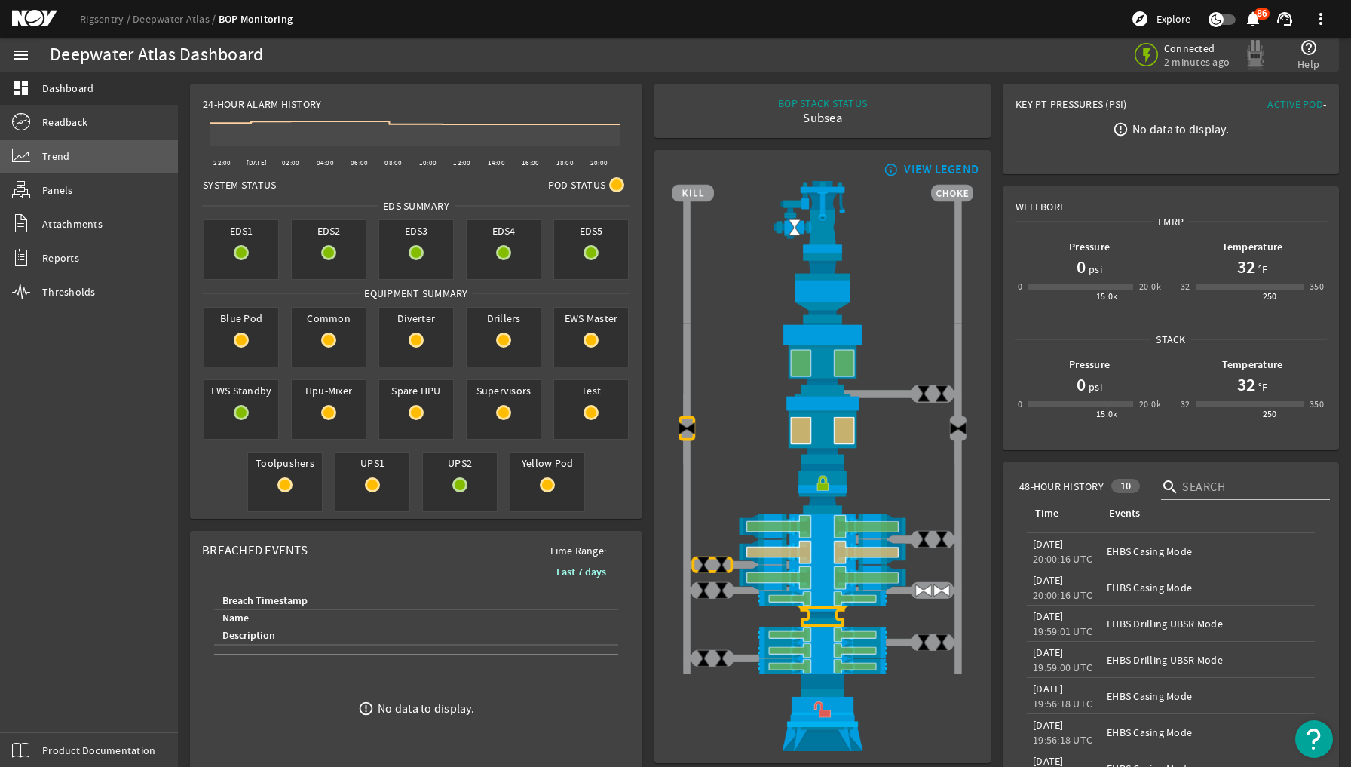
click at [57, 155] on span "Trend" at bounding box center [55, 155] width 27 height 15
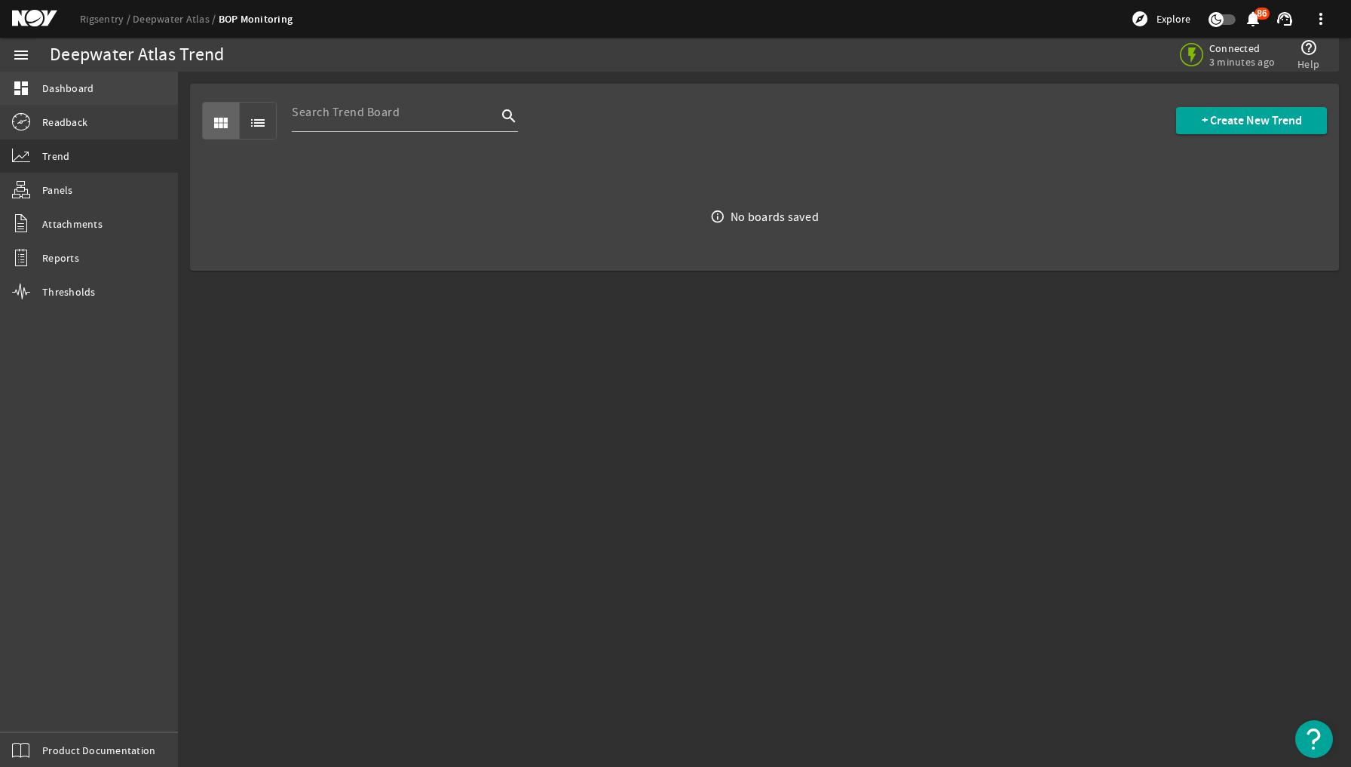
click at [65, 90] on span "Dashboard" at bounding box center [67, 88] width 51 height 15
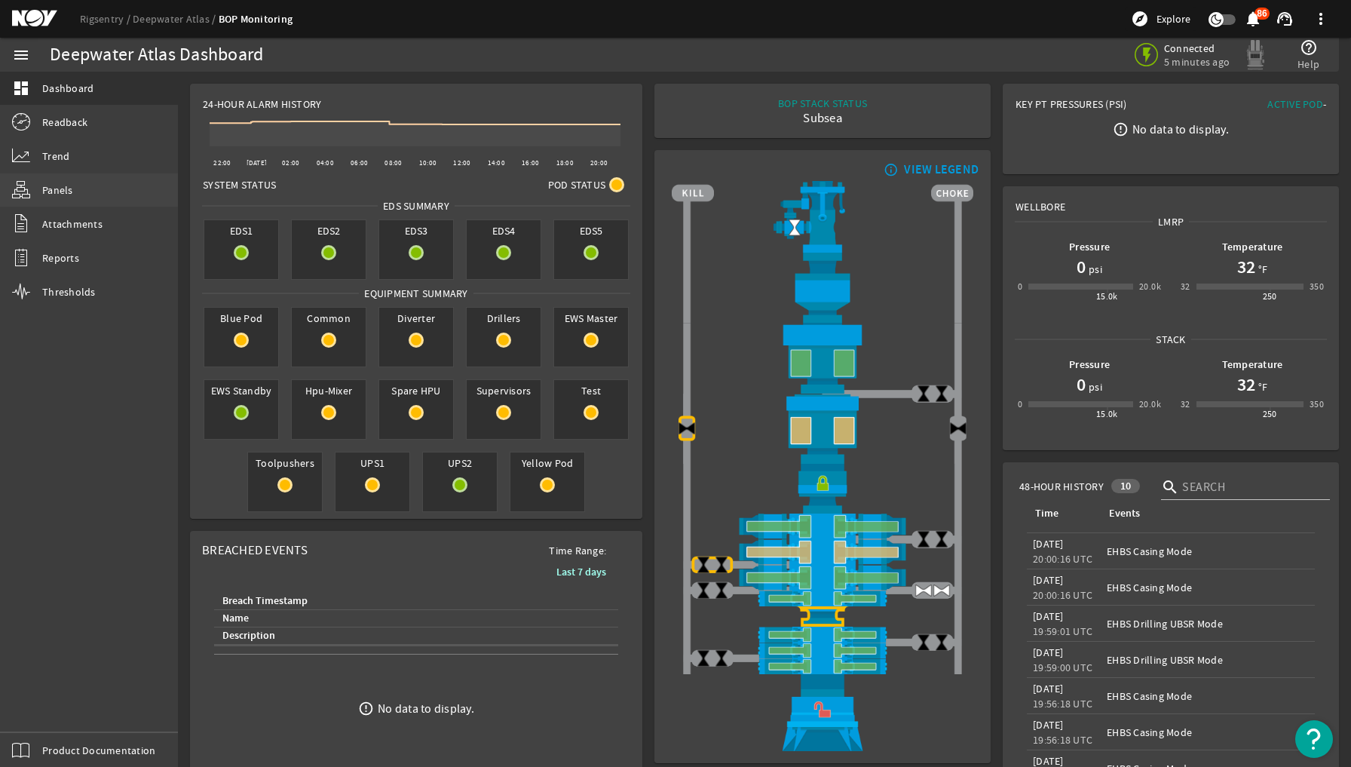
click at [51, 187] on span "Panels" at bounding box center [57, 189] width 31 height 15
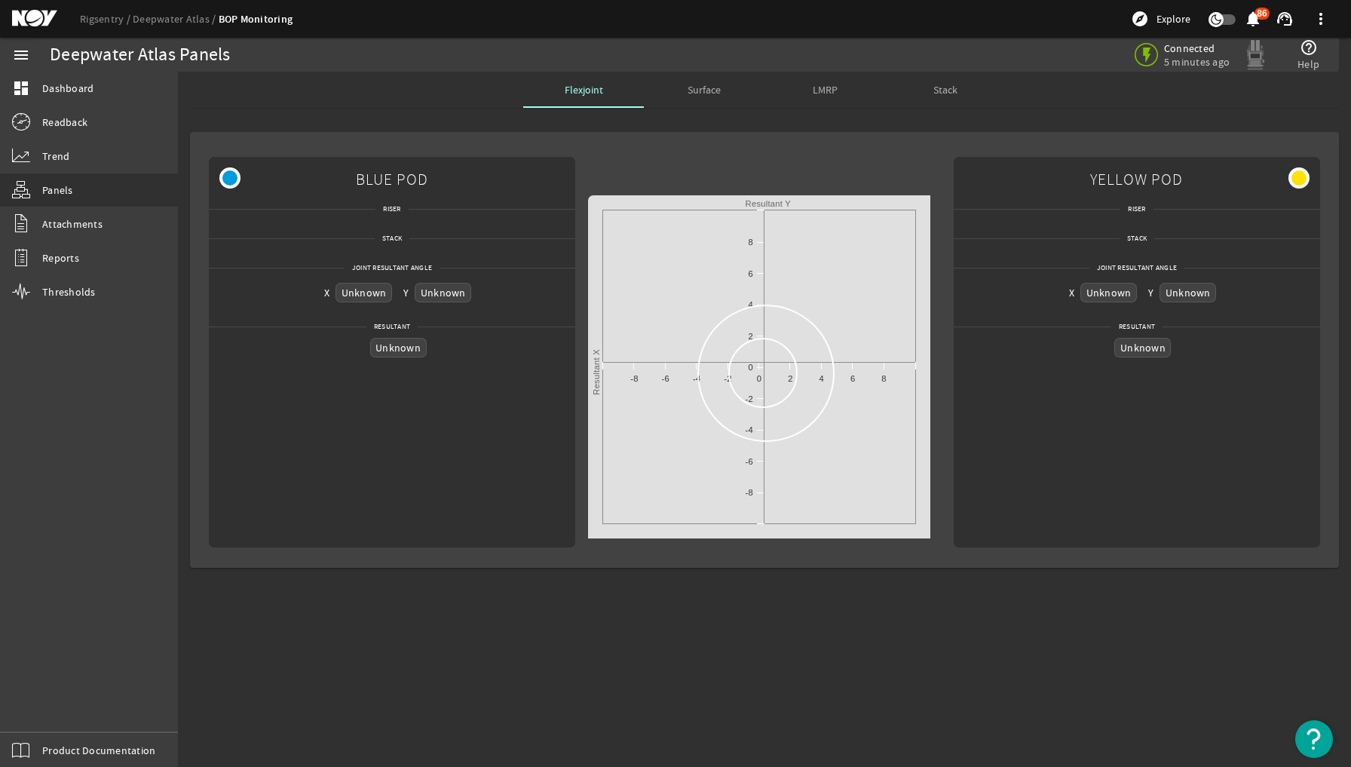
click at [701, 98] on span "Surface" at bounding box center [703, 90] width 33 height 36
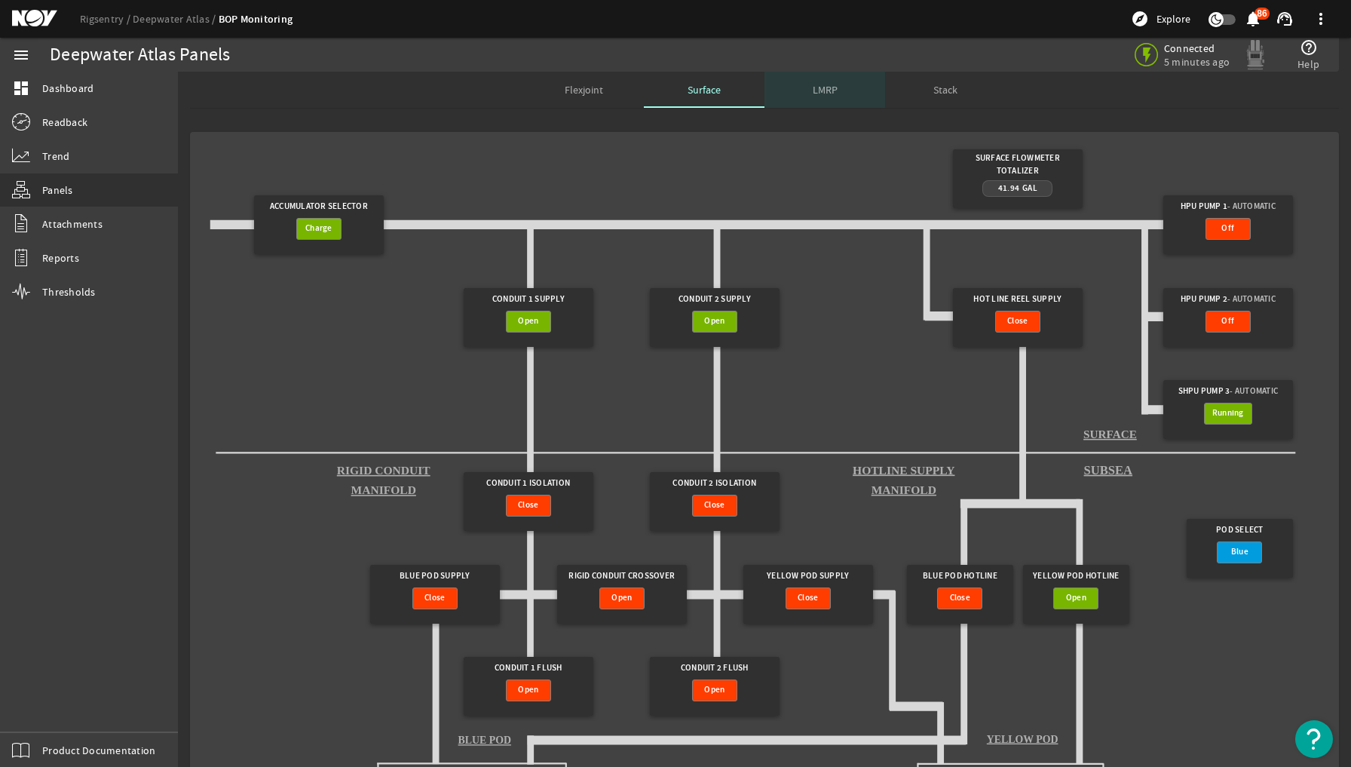
click at [807, 87] on div "LMRP" at bounding box center [824, 90] width 121 height 36
